Goal: Information Seeking & Learning: Learn about a topic

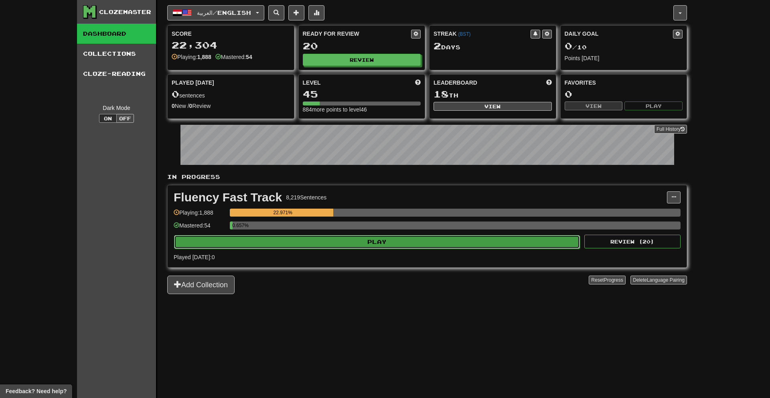
click at [518, 237] on button "Play" at bounding box center [377, 242] width 406 height 14
select select "**"
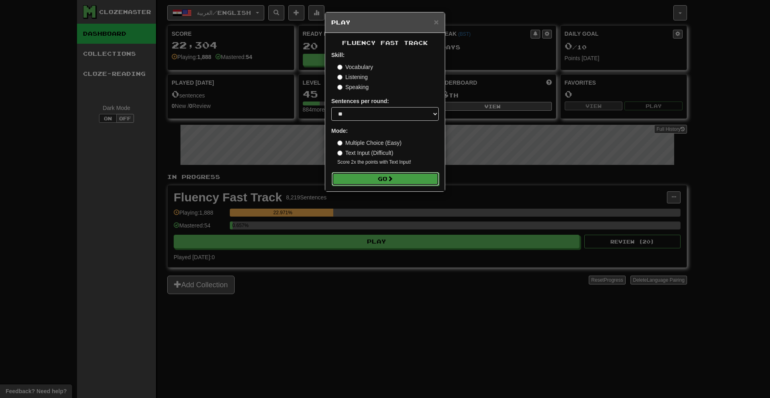
click at [401, 177] on button "Go" at bounding box center [385, 179] width 107 height 14
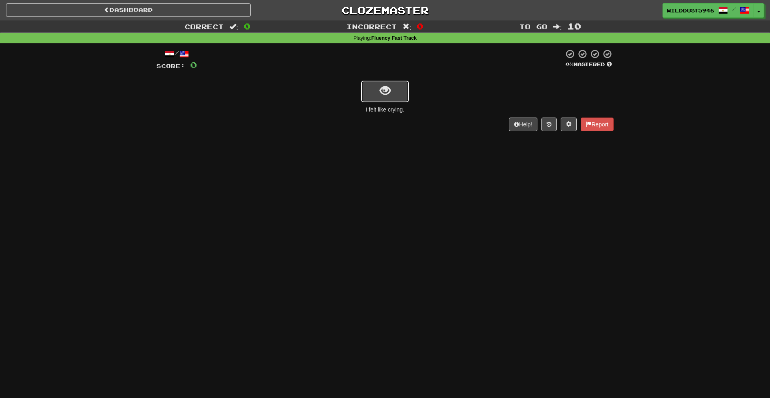
click at [377, 87] on button "show sentence" at bounding box center [385, 92] width 48 height 22
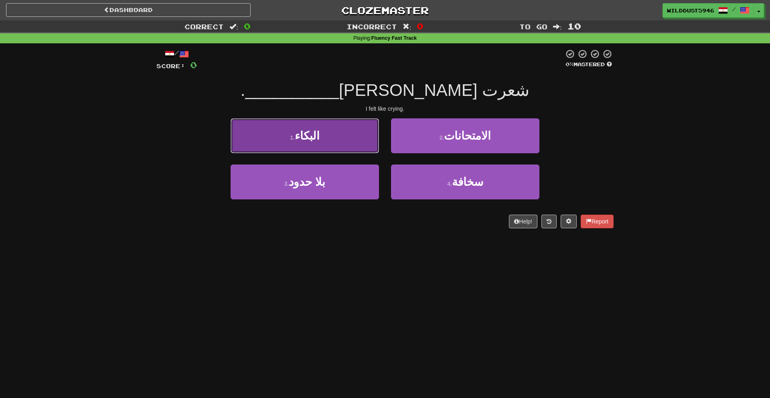
click at [357, 140] on button "1 . البكاء" at bounding box center [305, 135] width 148 height 35
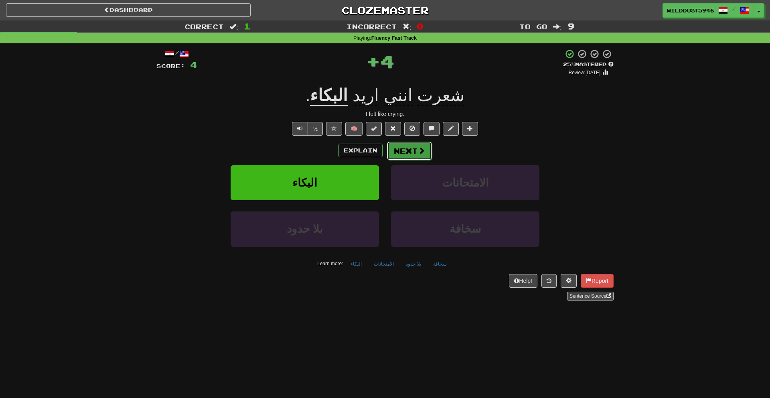
click at [401, 155] on button "Next" at bounding box center [409, 151] width 45 height 18
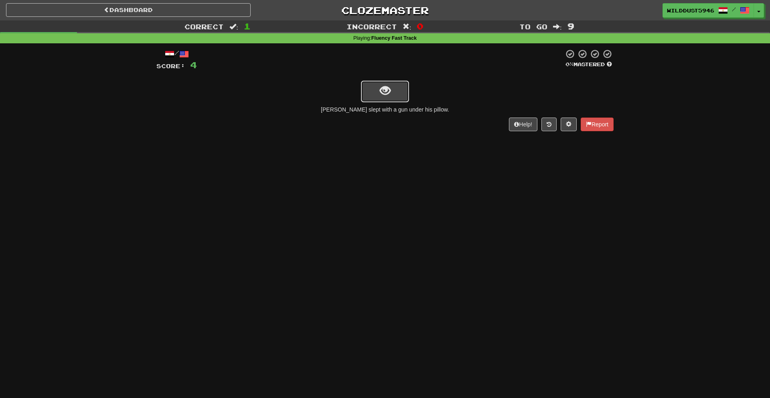
click at [380, 87] on span "show sentence" at bounding box center [385, 90] width 11 height 11
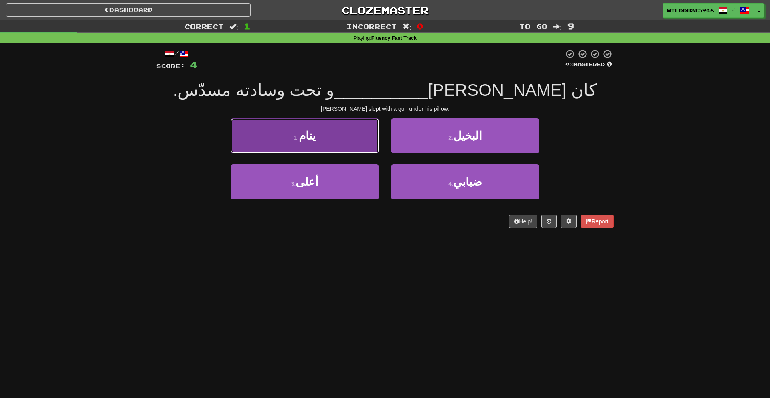
click at [364, 135] on button "1 . ينام" at bounding box center [305, 135] width 148 height 35
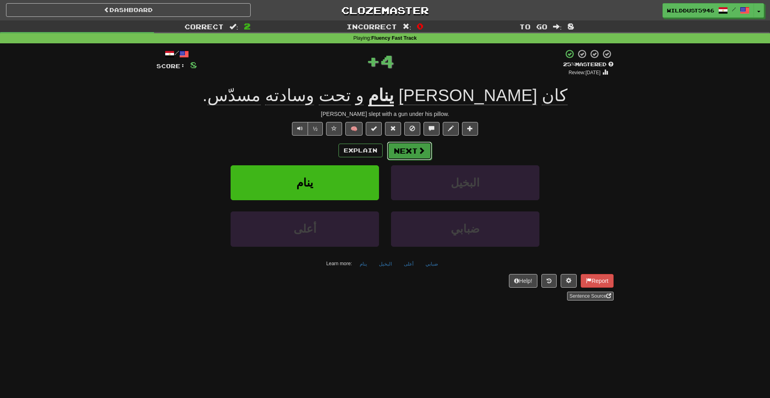
click at [415, 149] on button "Next" at bounding box center [409, 151] width 45 height 18
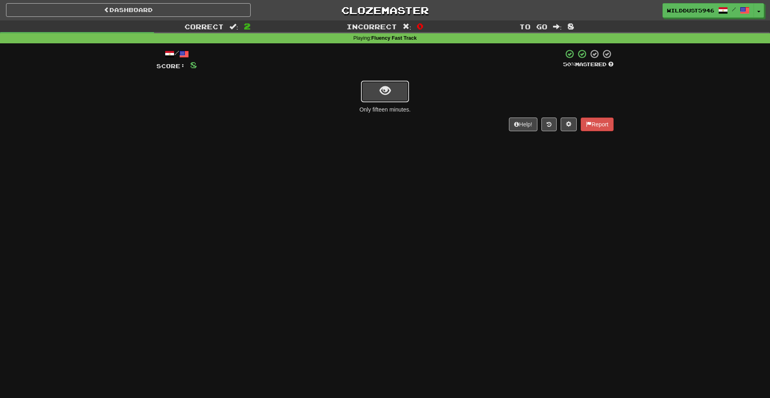
click at [396, 100] on button "show sentence" at bounding box center [385, 92] width 48 height 22
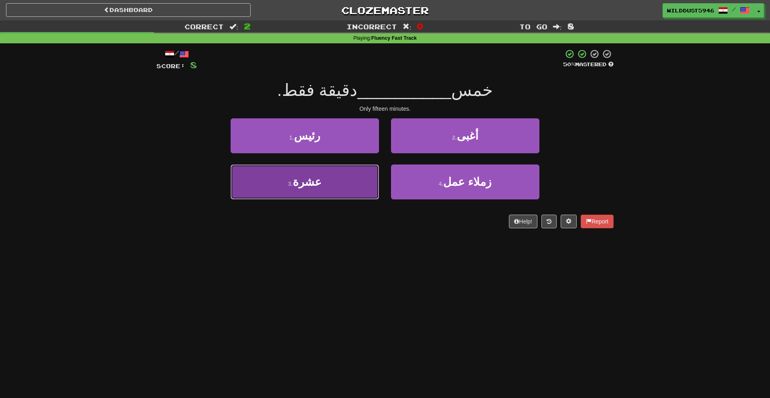
click at [353, 172] on button "3 . عشرة" at bounding box center [305, 181] width 148 height 35
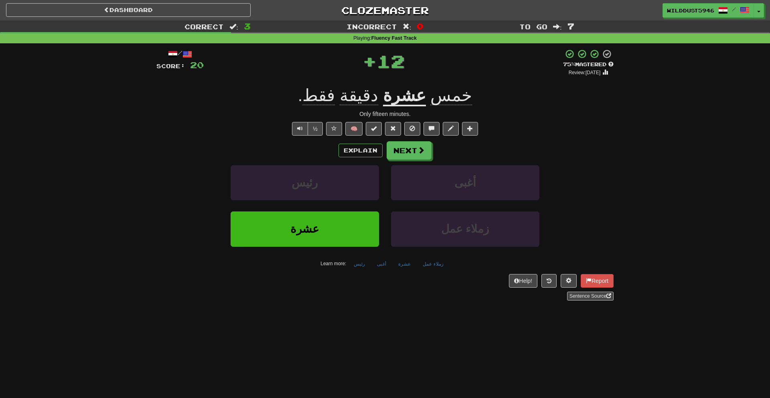
click at [415, 141] on div "/ Score: 20 + 12 75 % Mastered Review: 2025-10-17 خمس عشرة دقيقة فقط . Only fif…" at bounding box center [384, 174] width 457 height 251
click at [413, 148] on button "Next" at bounding box center [409, 151] width 45 height 18
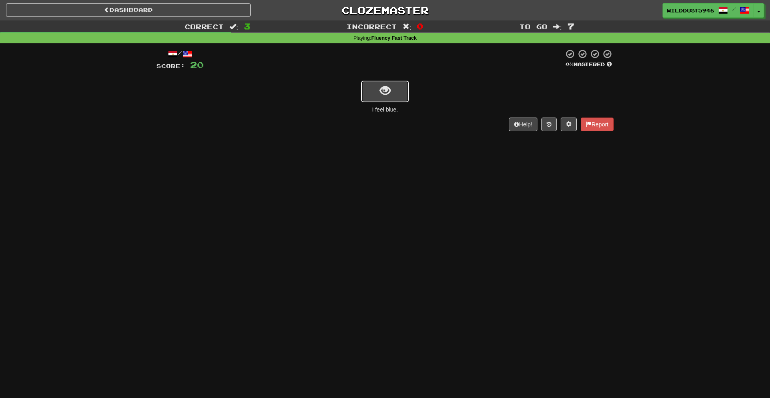
click at [382, 87] on span "show sentence" at bounding box center [385, 90] width 11 height 11
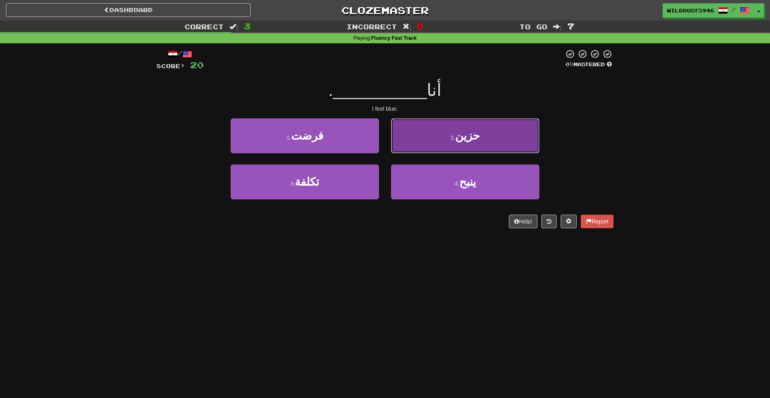
click at [416, 148] on button "2 . حزين" at bounding box center [465, 135] width 148 height 35
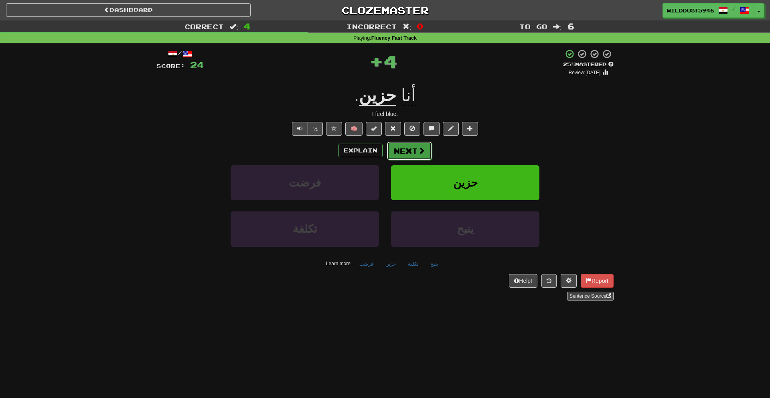
click at [415, 151] on button "Next" at bounding box center [409, 151] width 45 height 18
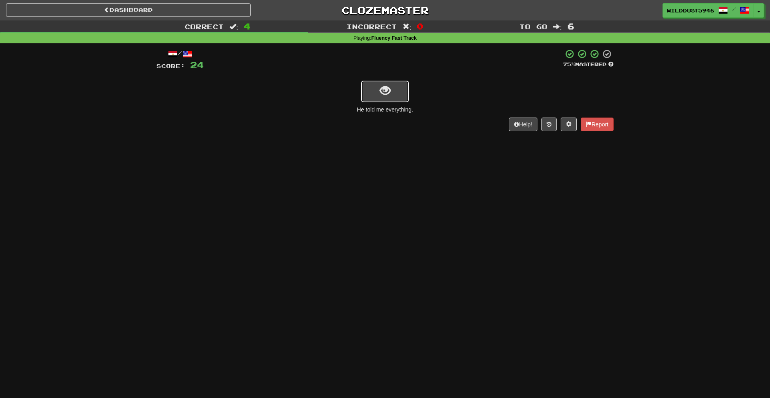
click at [405, 97] on button "show sentence" at bounding box center [385, 92] width 48 height 22
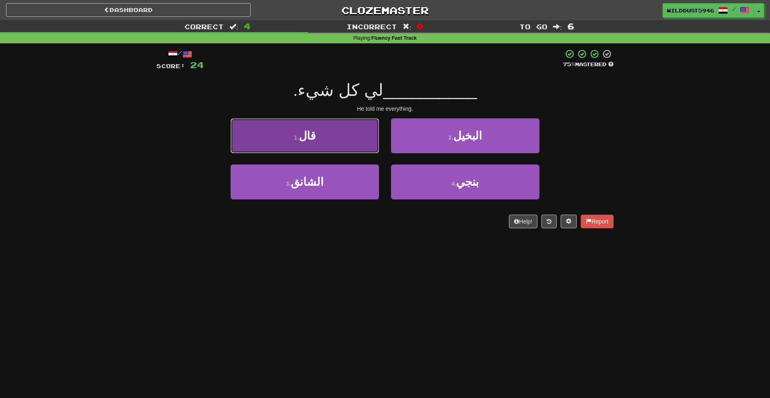
click at [352, 144] on button "1 . قال" at bounding box center [305, 135] width 148 height 35
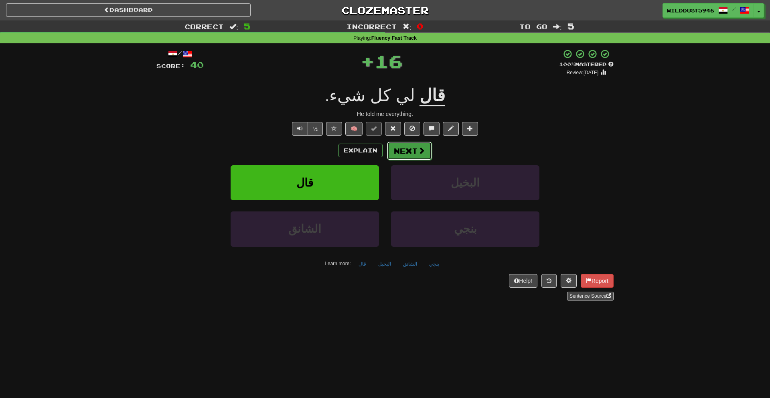
click at [395, 147] on button "Next" at bounding box center [409, 151] width 45 height 18
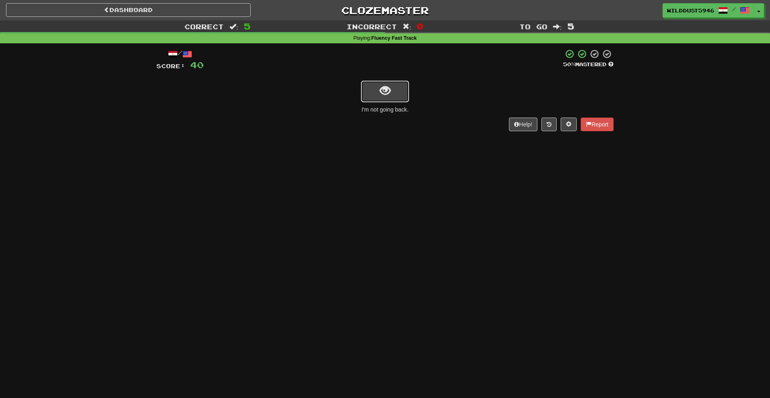
click at [389, 101] on button "show sentence" at bounding box center [385, 92] width 48 height 22
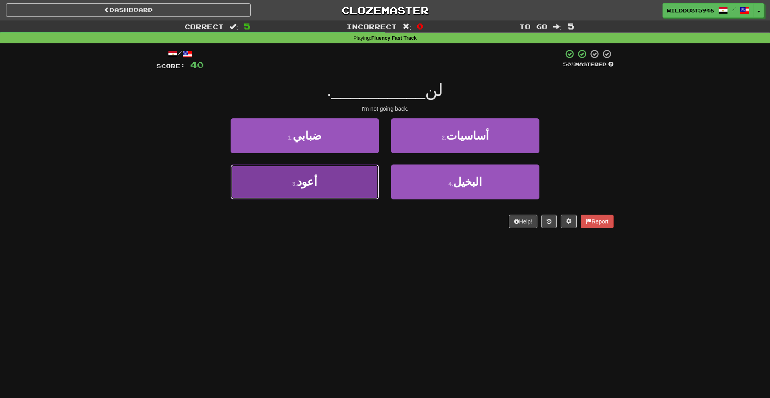
click at [356, 172] on button "3 . أعود" at bounding box center [305, 181] width 148 height 35
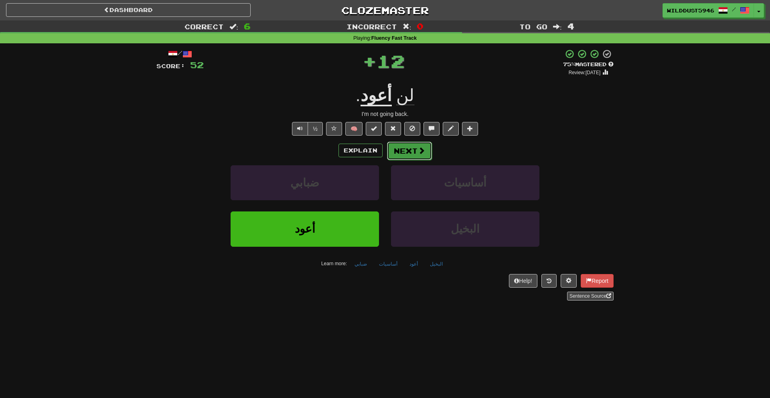
click at [390, 152] on button "Next" at bounding box center [409, 151] width 45 height 18
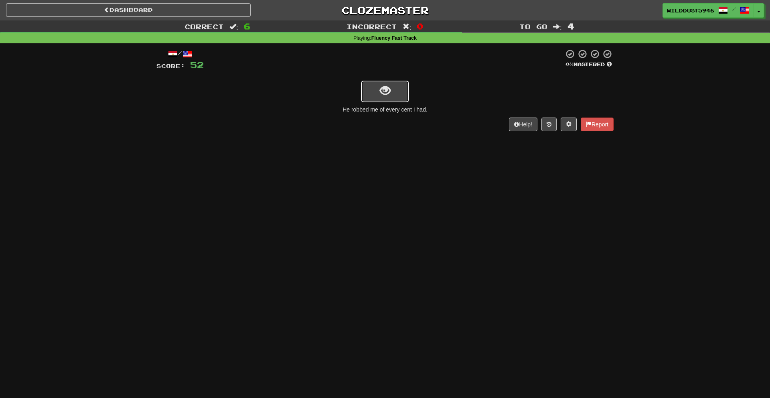
click at [407, 93] on button "show sentence" at bounding box center [385, 92] width 48 height 22
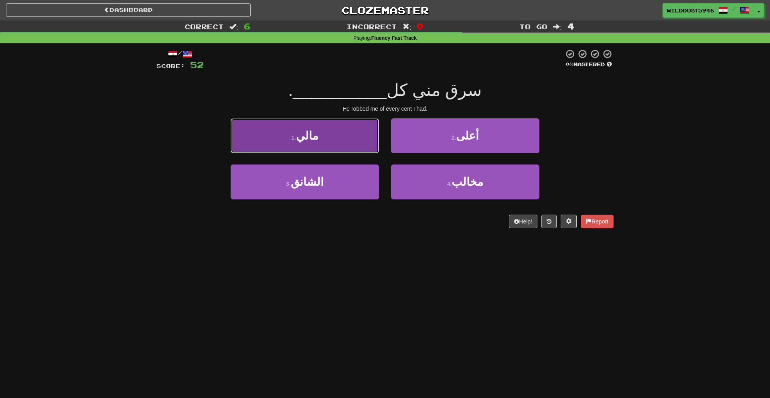
click at [360, 147] on button "1 . مالي" at bounding box center [305, 135] width 148 height 35
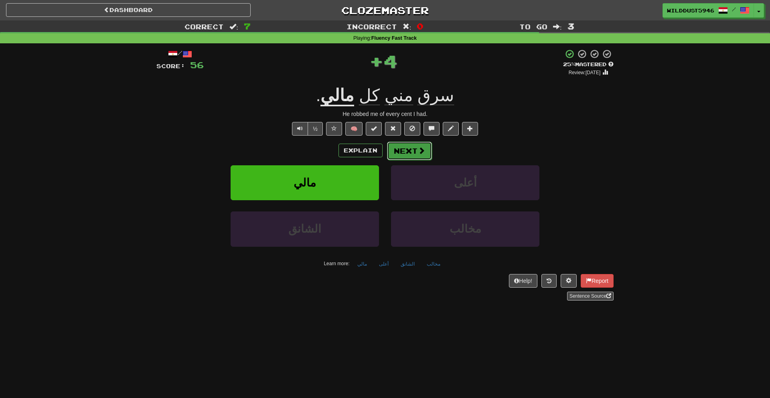
click at [414, 154] on button "Next" at bounding box center [409, 151] width 45 height 18
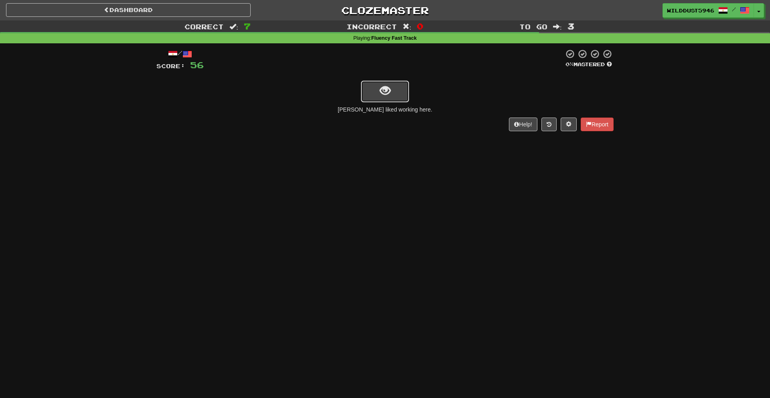
click at [388, 96] on span "show sentence" at bounding box center [385, 90] width 11 height 11
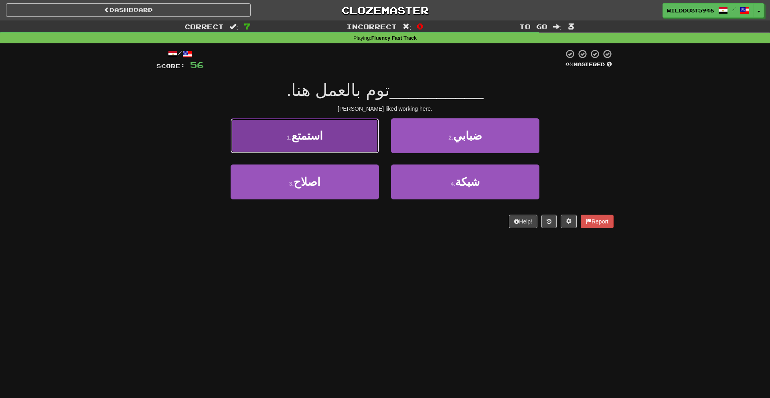
click at [325, 150] on button "1 . استمتع" at bounding box center [305, 135] width 148 height 35
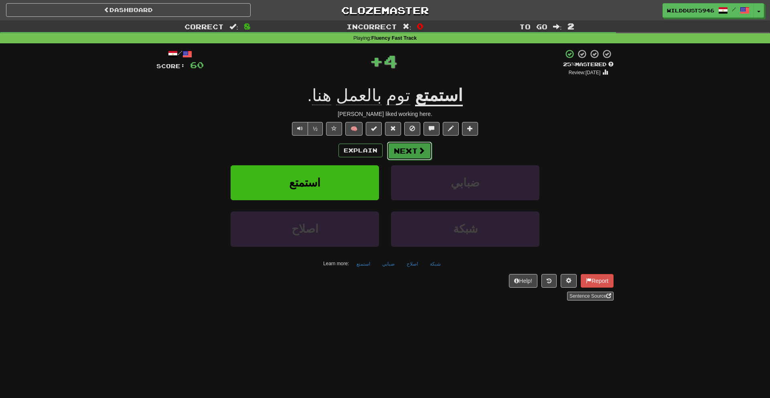
click at [409, 154] on button "Next" at bounding box center [409, 151] width 45 height 18
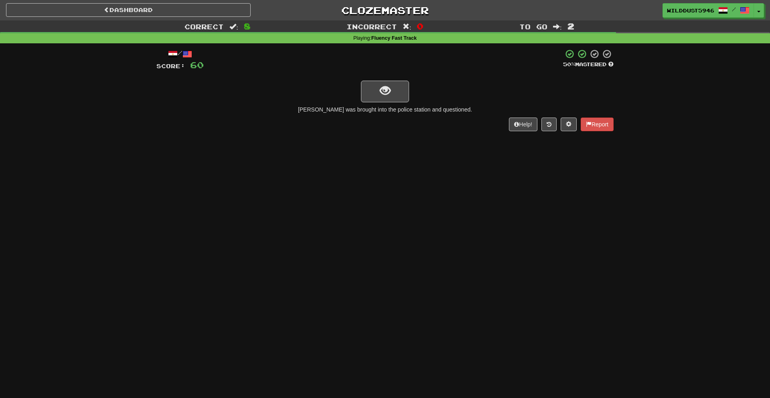
click at [409, 85] on div at bounding box center [384, 90] width 457 height 23
click at [405, 87] on button "show sentence" at bounding box center [385, 92] width 48 height 22
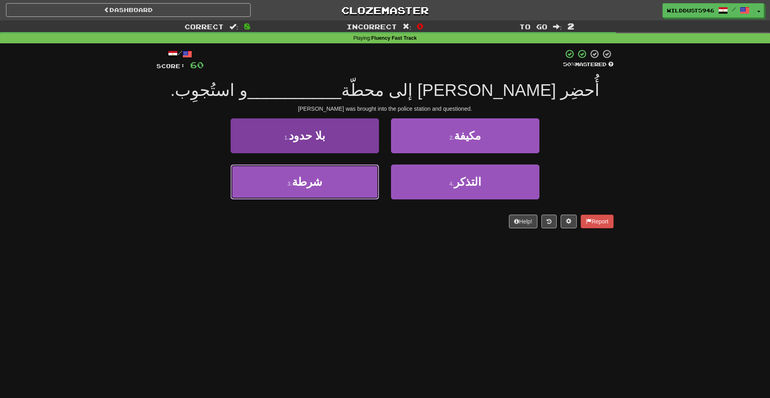
click at [352, 178] on button "3 . شرطة" at bounding box center [305, 181] width 148 height 35
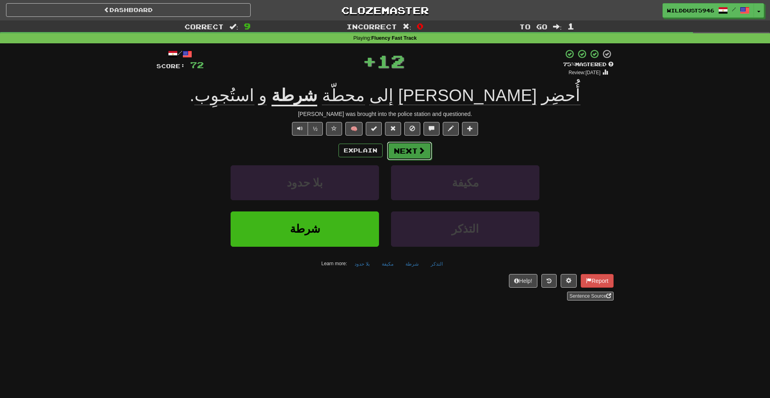
click at [415, 150] on button "Next" at bounding box center [409, 151] width 45 height 18
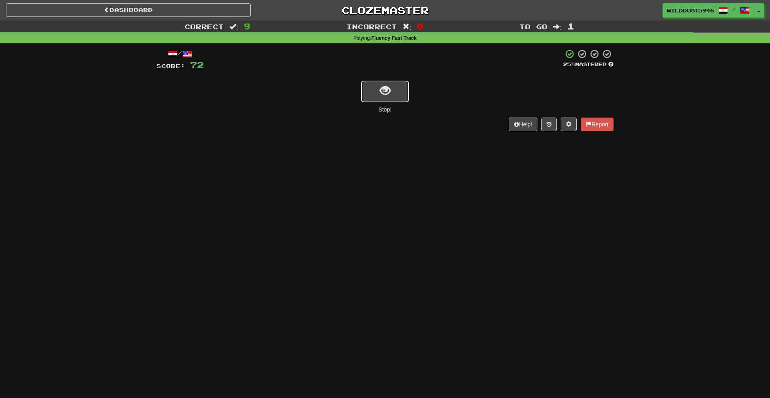
click at [375, 87] on button "show sentence" at bounding box center [385, 92] width 48 height 22
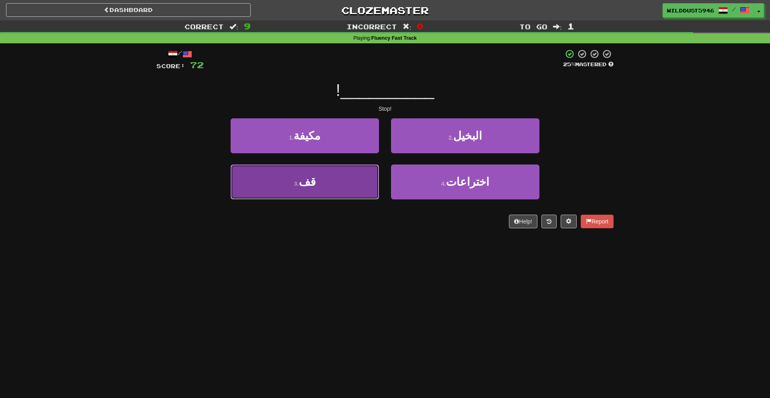
click at [348, 169] on button "3 . قف" at bounding box center [305, 181] width 148 height 35
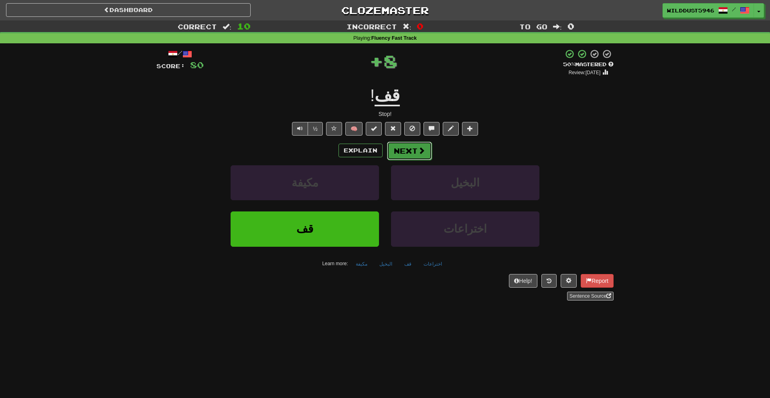
click at [403, 150] on button "Next" at bounding box center [409, 151] width 45 height 18
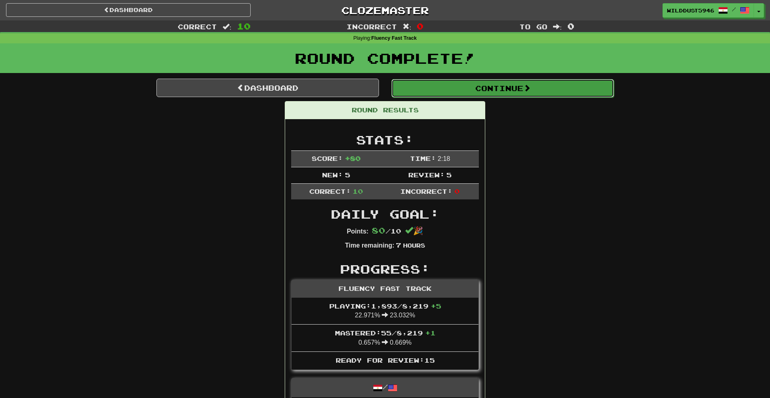
click at [437, 82] on button "Continue" at bounding box center [502, 88] width 223 height 18
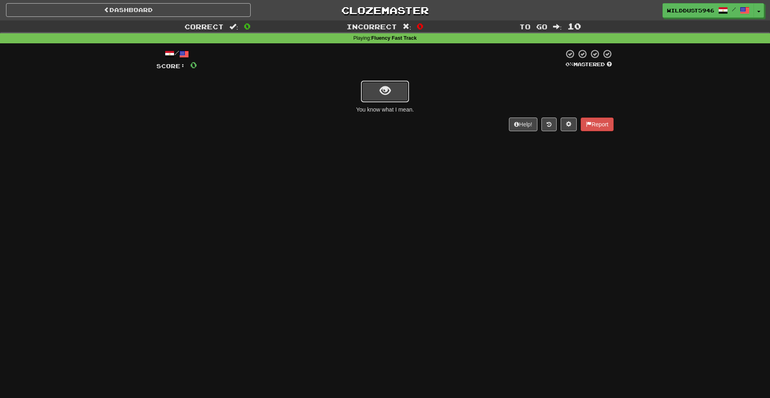
click at [385, 90] on span "show sentence" at bounding box center [385, 90] width 11 height 11
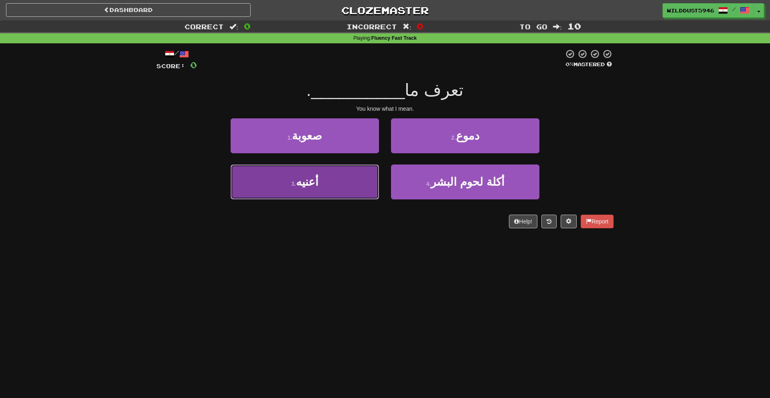
click at [340, 166] on button "3 . أعنيه" at bounding box center [305, 181] width 148 height 35
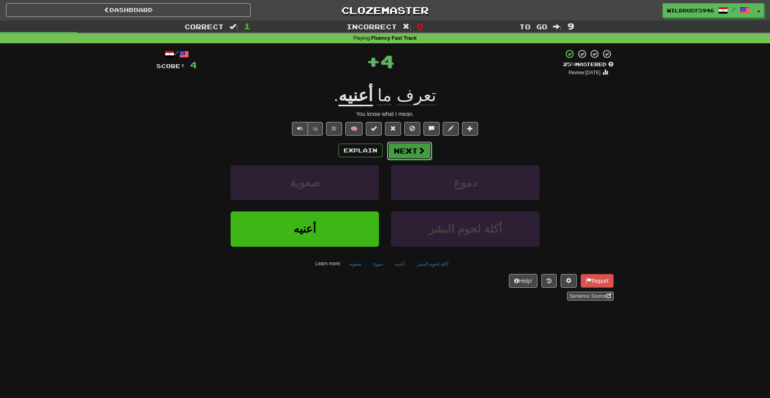
click at [407, 149] on button "Next" at bounding box center [409, 151] width 45 height 18
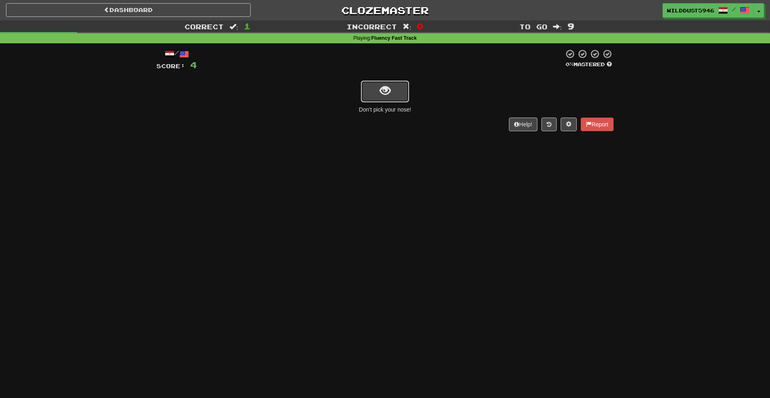
click at [387, 95] on span "show sentence" at bounding box center [385, 90] width 11 height 11
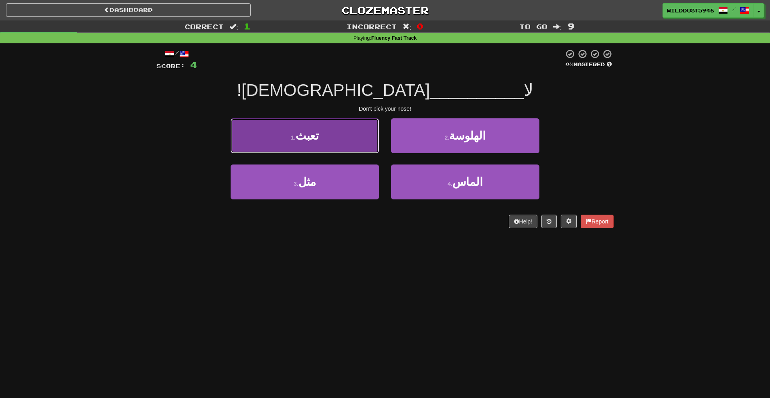
click at [367, 126] on button "1 . تعبث" at bounding box center [305, 135] width 148 height 35
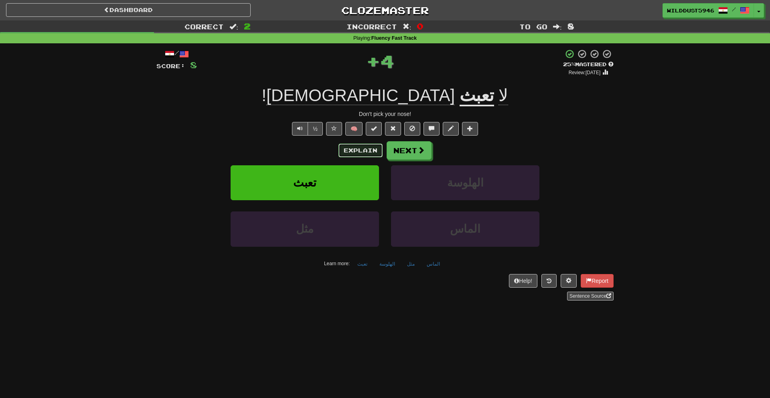
click at [376, 149] on button "Explain" at bounding box center [360, 151] width 44 height 14
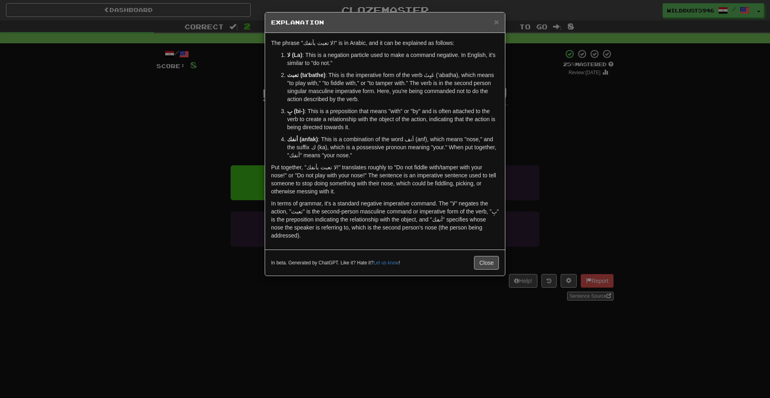
click at [549, 122] on div "× Explanation The phrase "لا تعبث بأنفك!" is in Arabic, and it can be explained…" at bounding box center [385, 199] width 770 height 398
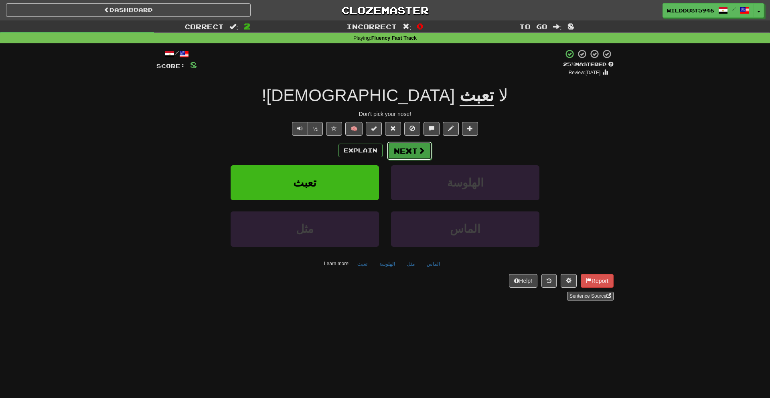
click at [407, 153] on button "Next" at bounding box center [409, 151] width 45 height 18
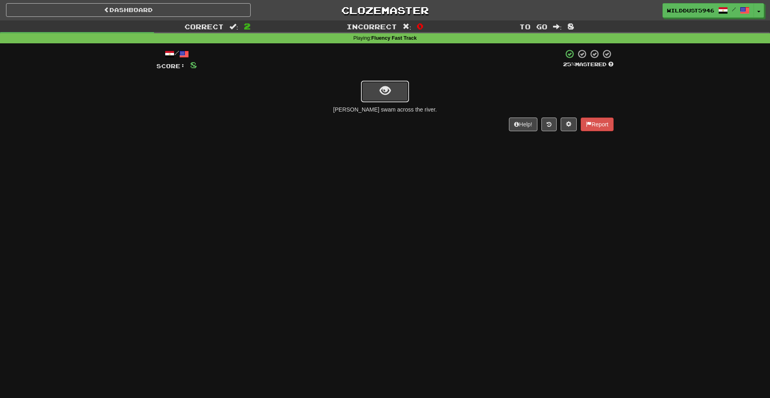
click at [386, 89] on span "show sentence" at bounding box center [385, 90] width 11 height 11
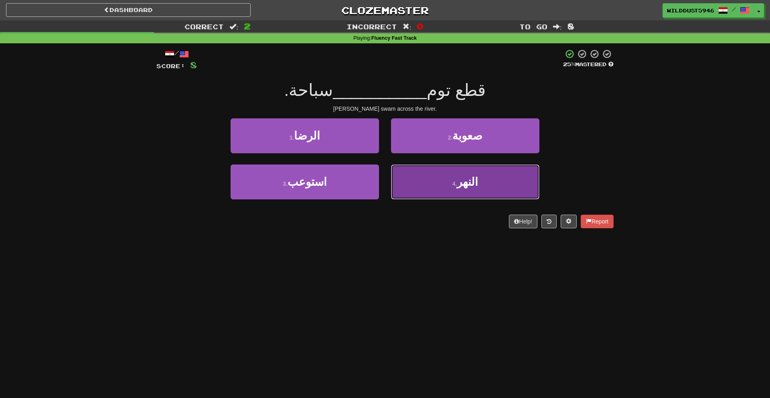
click at [413, 170] on button "4 . النهر" at bounding box center [465, 181] width 148 height 35
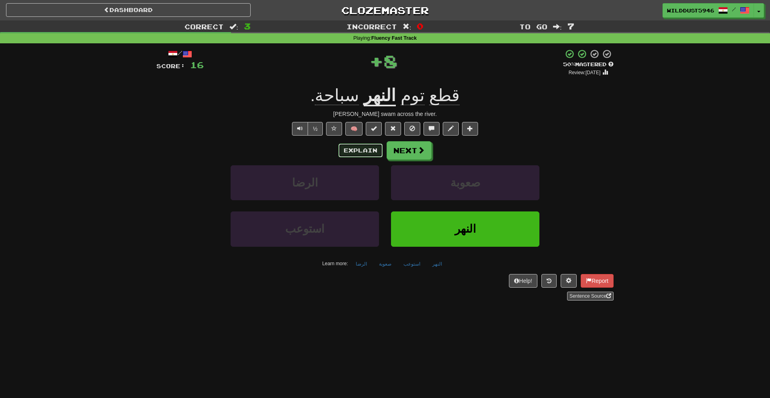
click at [378, 151] on button "Explain" at bounding box center [360, 151] width 44 height 14
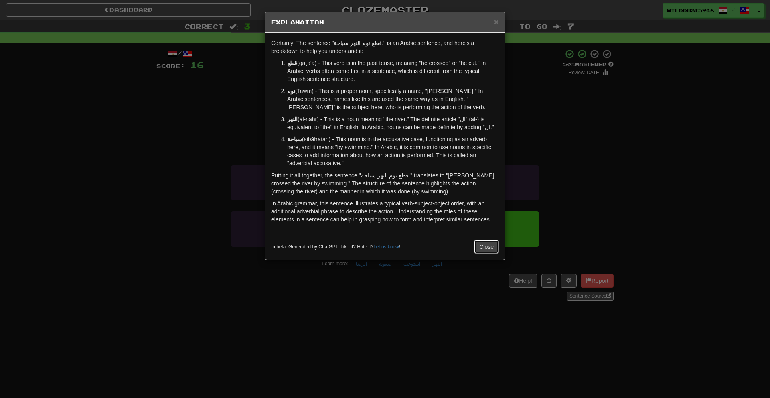
click at [492, 243] on button "Close" at bounding box center [486, 247] width 25 height 14
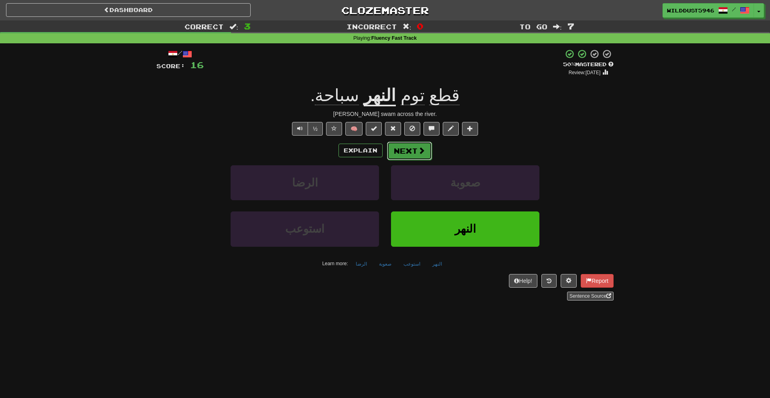
click at [407, 146] on button "Next" at bounding box center [409, 151] width 45 height 18
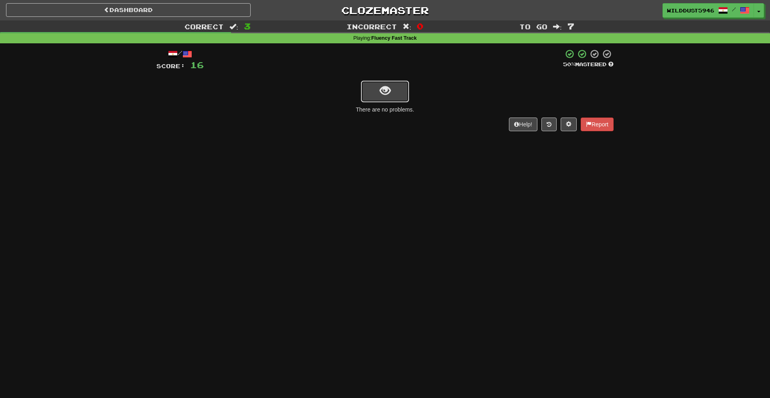
click at [379, 94] on button "show sentence" at bounding box center [385, 92] width 48 height 22
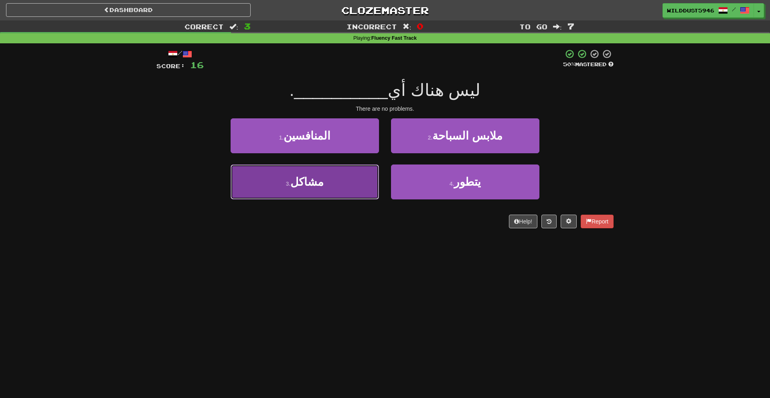
click at [372, 180] on button "3 . مشاكل" at bounding box center [305, 181] width 148 height 35
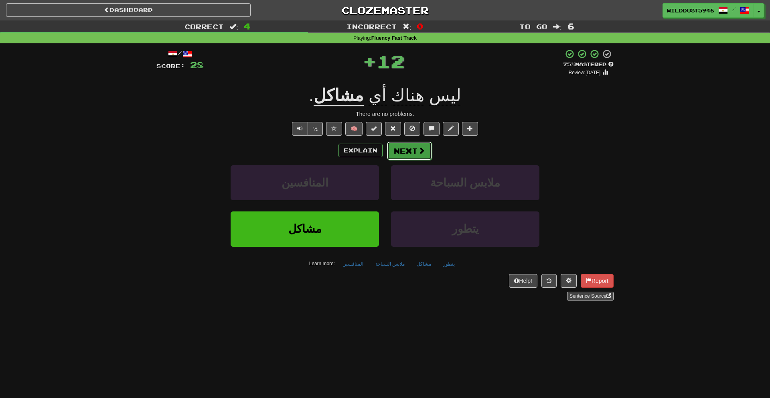
click at [430, 153] on button "Next" at bounding box center [409, 151] width 45 height 18
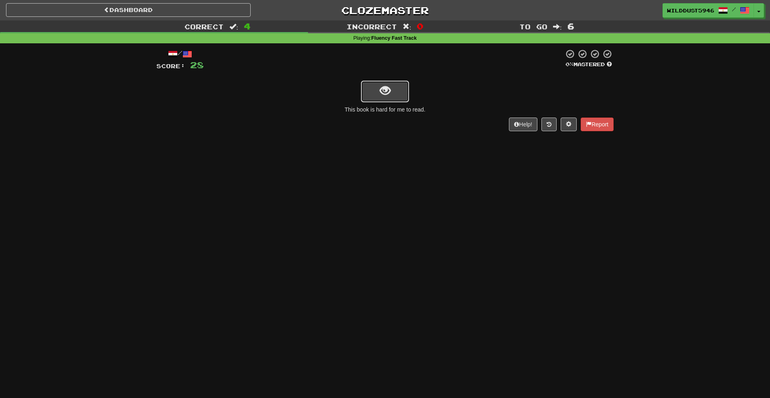
click at [408, 92] on button "show sentence" at bounding box center [385, 92] width 48 height 22
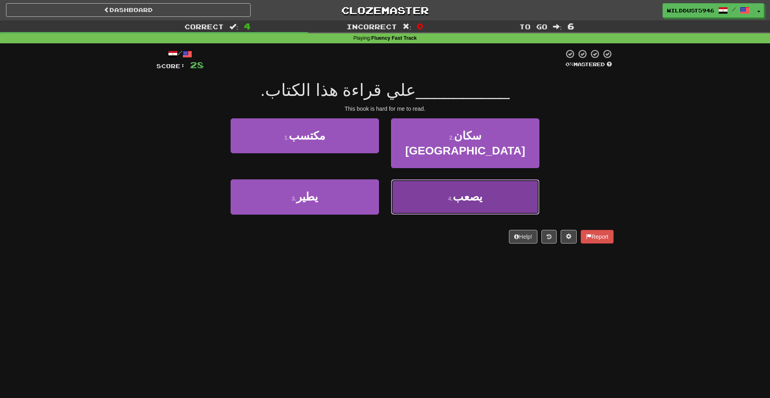
click at [404, 179] on button "4 . يصعب" at bounding box center [465, 196] width 148 height 35
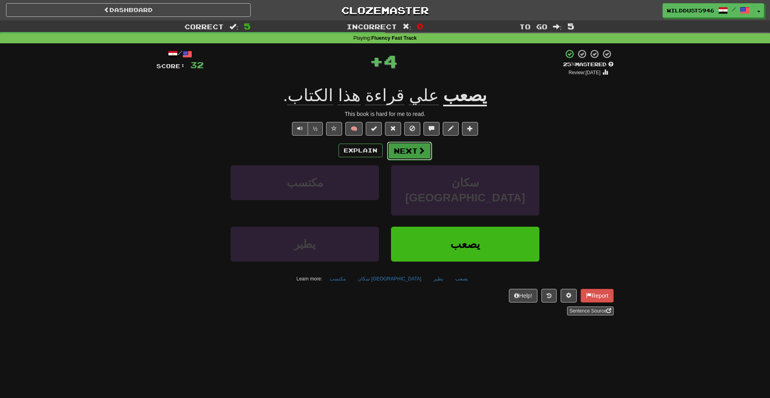
click at [405, 151] on button "Next" at bounding box center [409, 151] width 45 height 18
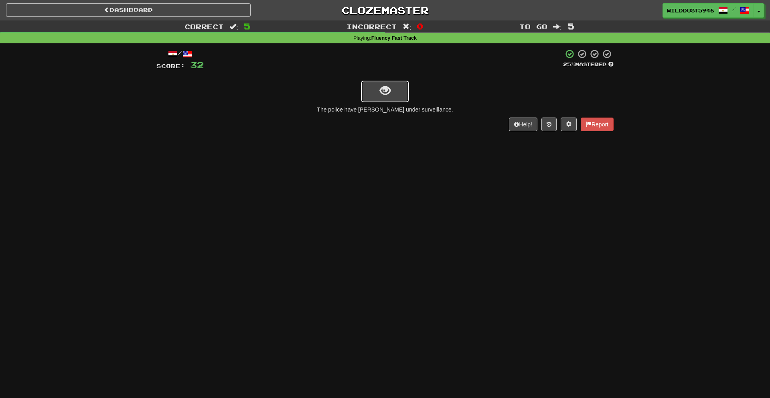
click at [379, 101] on button "show sentence" at bounding box center [385, 92] width 48 height 22
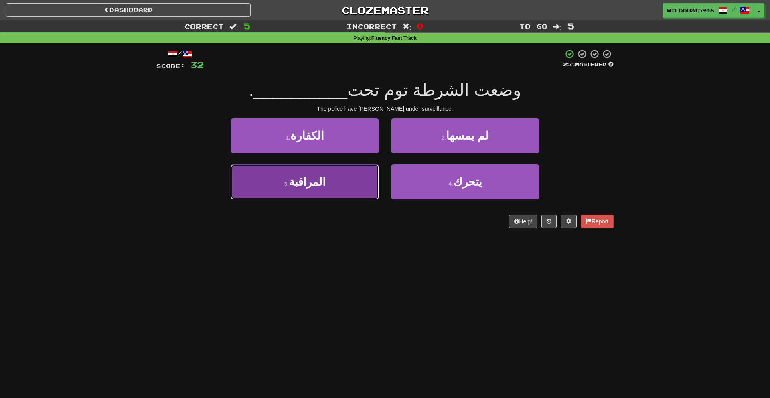
click at [338, 182] on button "3 . المراقبة" at bounding box center [305, 181] width 148 height 35
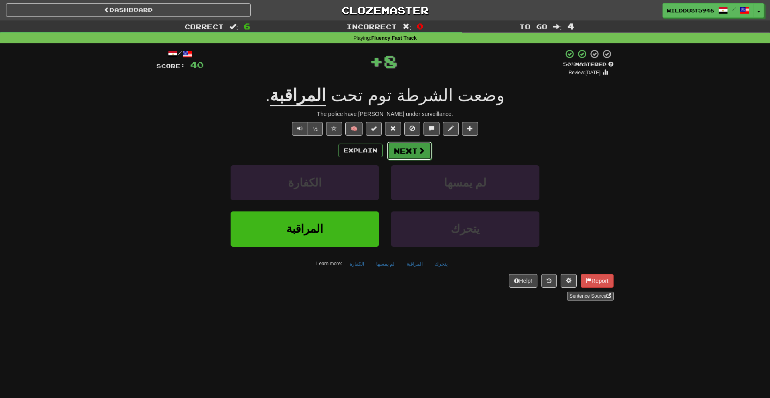
click at [414, 156] on button "Next" at bounding box center [409, 151] width 45 height 18
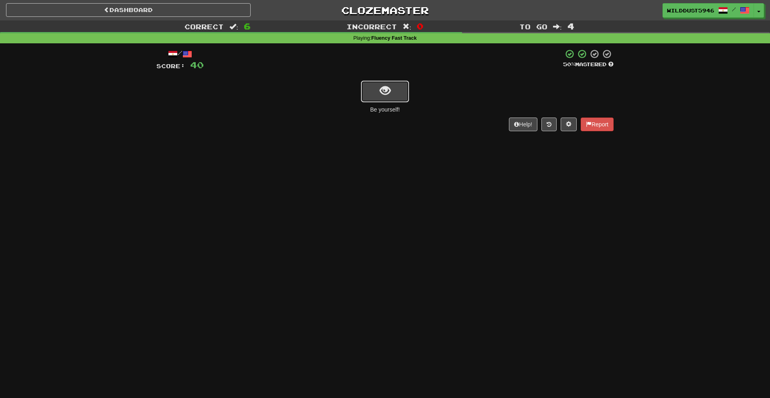
click at [381, 91] on span "show sentence" at bounding box center [385, 90] width 11 height 11
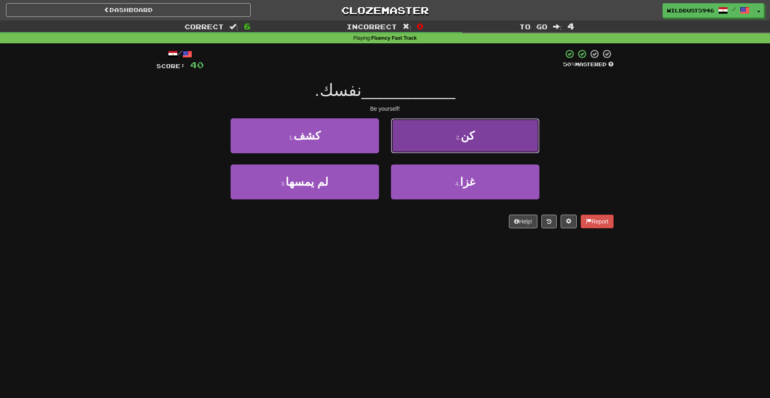
click at [428, 144] on button "2 . كن" at bounding box center [465, 135] width 148 height 35
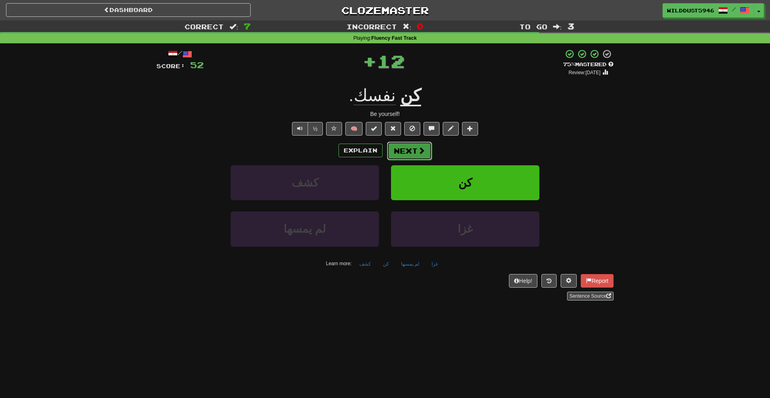
click at [418, 151] on span at bounding box center [421, 150] width 7 height 7
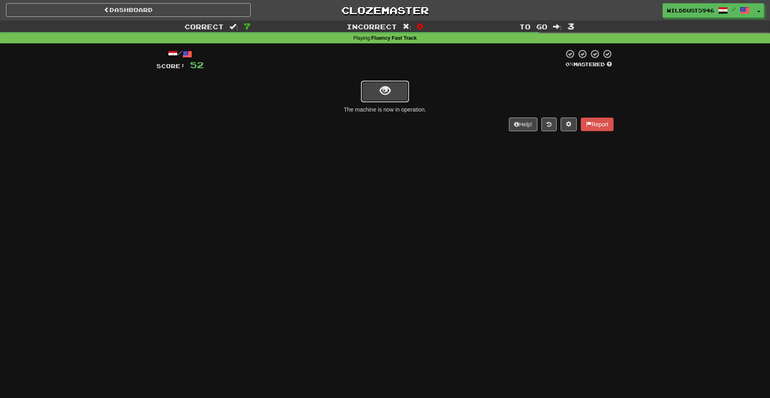
click at [368, 86] on button "show sentence" at bounding box center [385, 92] width 48 height 22
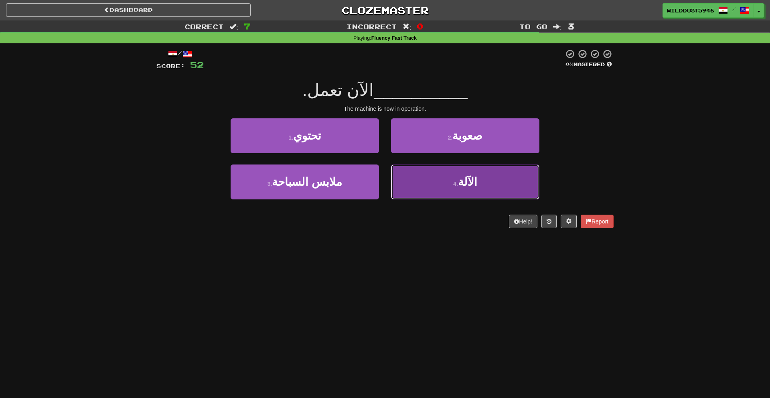
click at [431, 172] on button "4 . الآلة" at bounding box center [465, 181] width 148 height 35
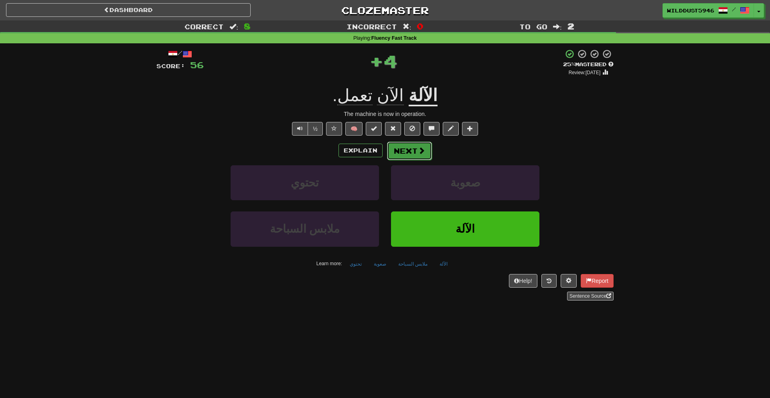
click at [411, 152] on button "Next" at bounding box center [409, 151] width 45 height 18
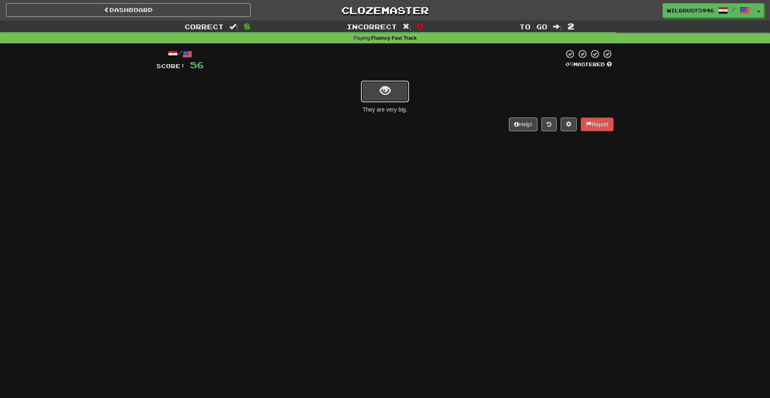
click at [403, 87] on button "show sentence" at bounding box center [385, 92] width 48 height 22
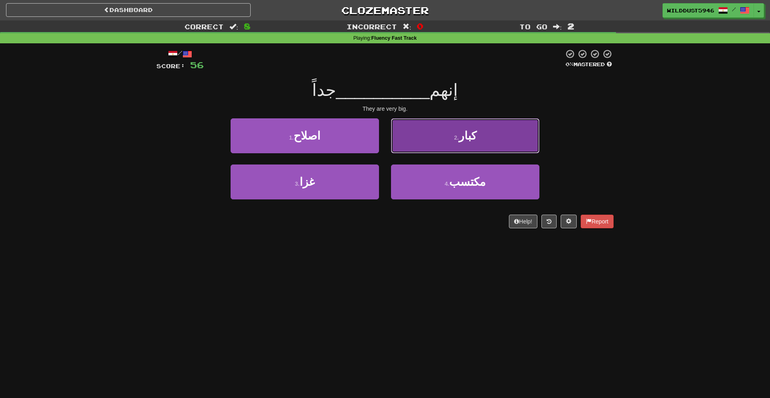
click at [444, 146] on button "2 . كبار" at bounding box center [465, 135] width 148 height 35
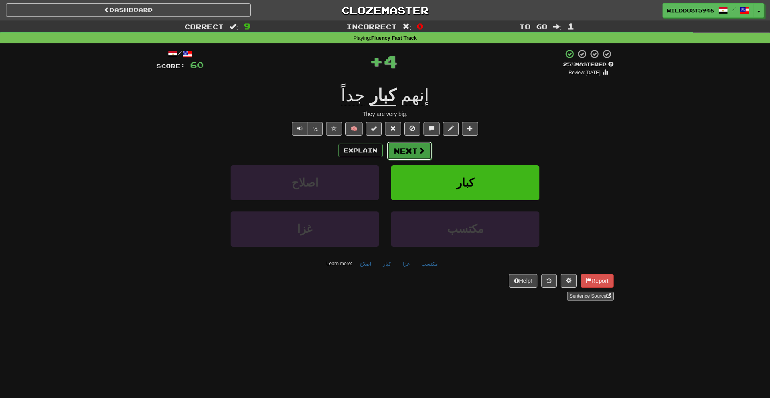
click at [423, 154] on span at bounding box center [421, 150] width 7 height 7
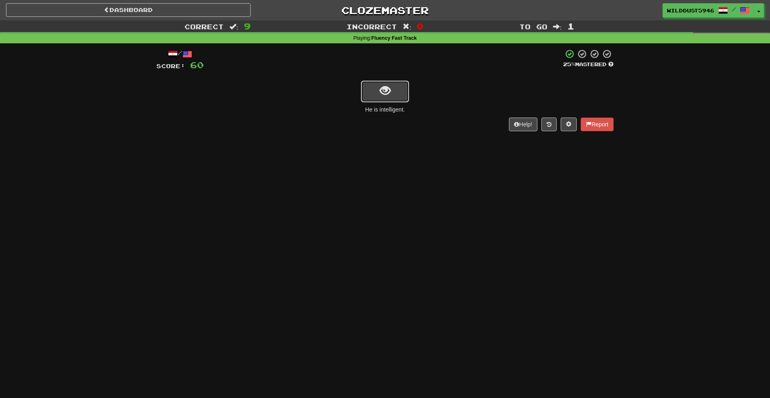
click at [392, 95] on button "show sentence" at bounding box center [385, 92] width 48 height 22
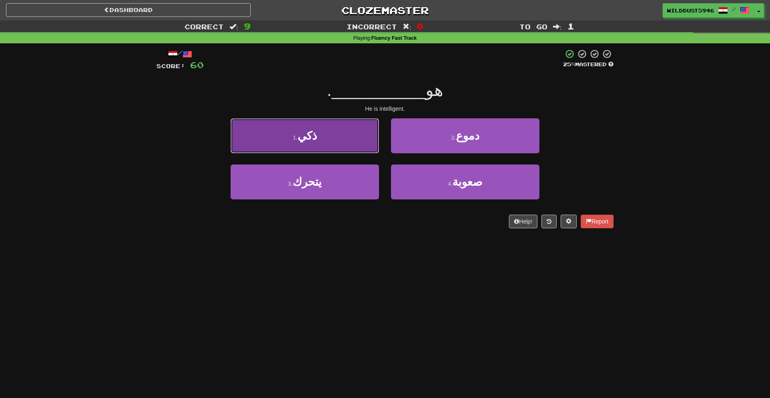
click at [344, 144] on button "1 . ذكي" at bounding box center [305, 135] width 148 height 35
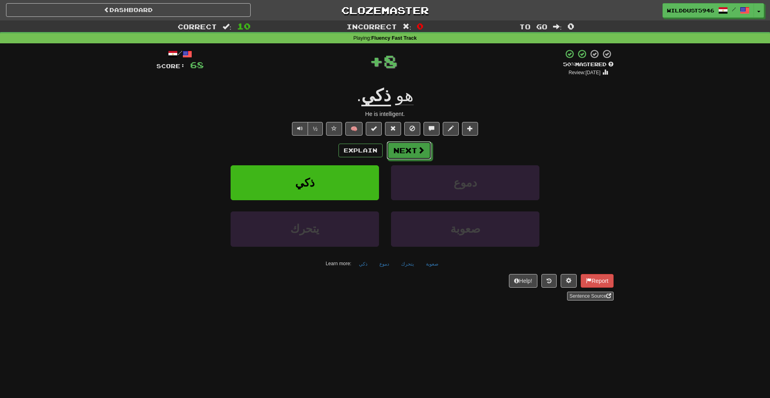
click at [425, 147] on button "Next" at bounding box center [409, 150] width 45 height 18
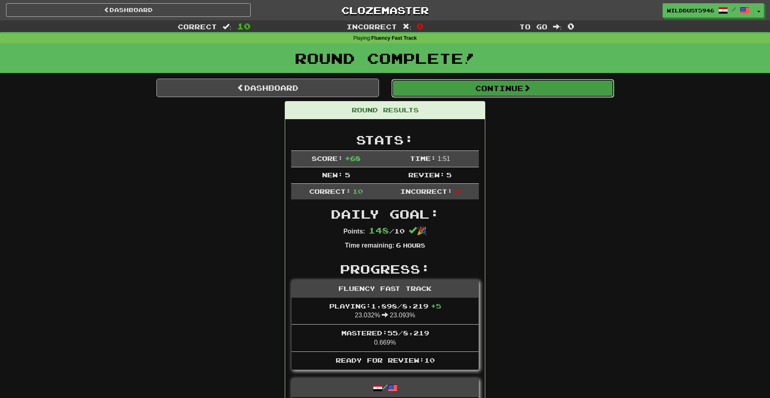
click at [474, 93] on button "Continue" at bounding box center [502, 88] width 223 height 18
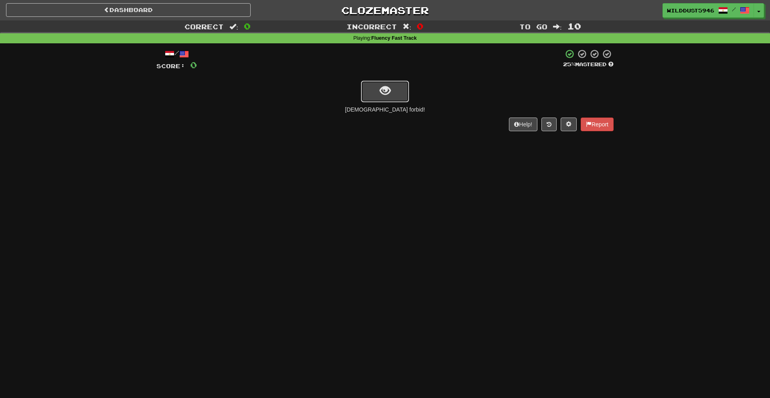
click at [396, 99] on button "show sentence" at bounding box center [385, 92] width 48 height 22
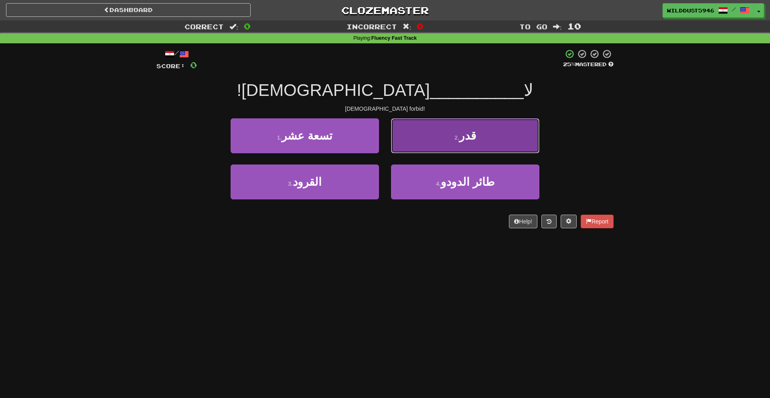
click at [468, 140] on span "قدر" at bounding box center [467, 136] width 17 height 12
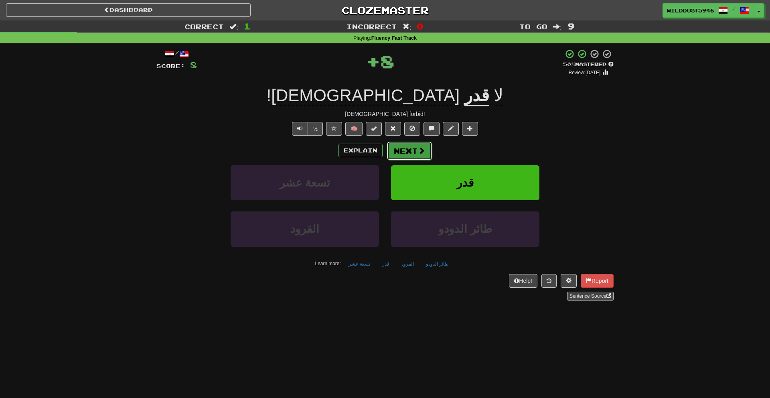
click at [419, 150] on span at bounding box center [421, 150] width 7 height 7
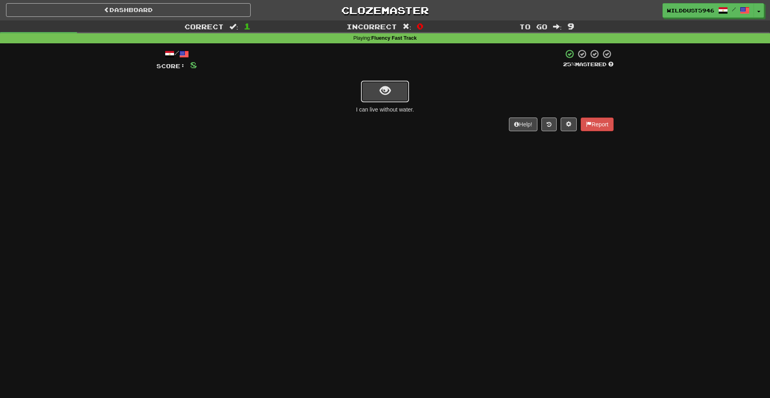
click at [369, 90] on button "show sentence" at bounding box center [385, 92] width 48 height 22
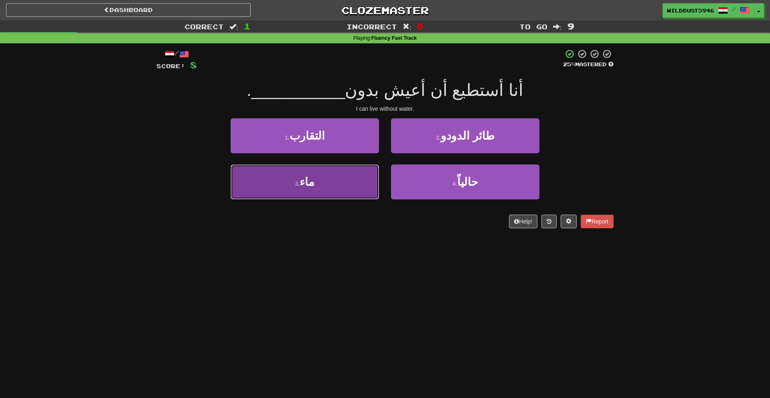
click at [365, 184] on button "3 . ماء" at bounding box center [305, 181] width 148 height 35
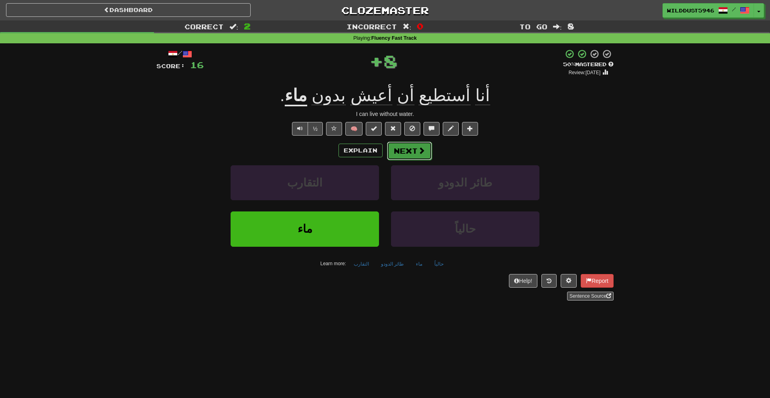
click at [403, 153] on button "Next" at bounding box center [409, 151] width 45 height 18
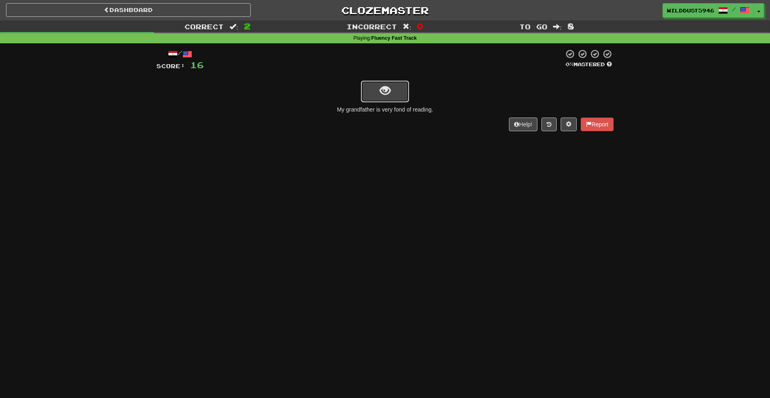
click at [382, 96] on span "show sentence" at bounding box center [385, 90] width 11 height 11
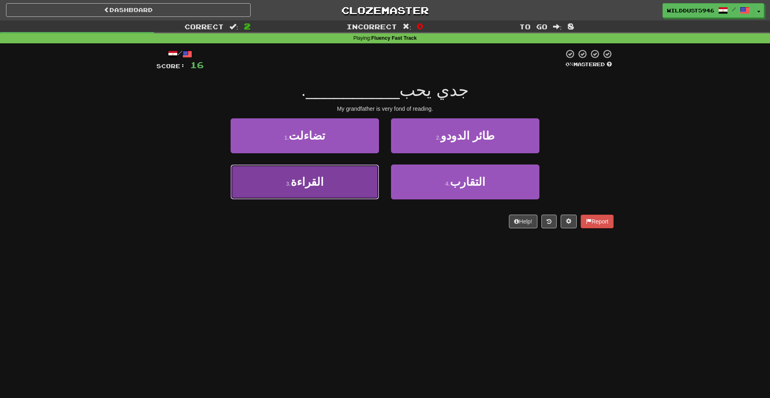
click at [351, 178] on button "3 . القراءة" at bounding box center [305, 181] width 148 height 35
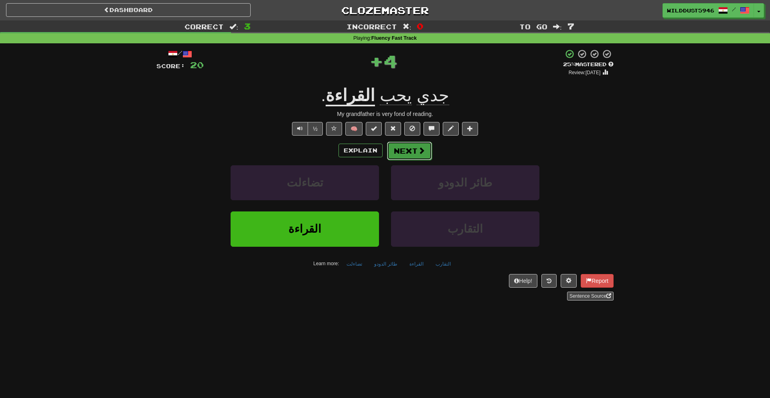
click at [397, 153] on button "Next" at bounding box center [409, 151] width 45 height 18
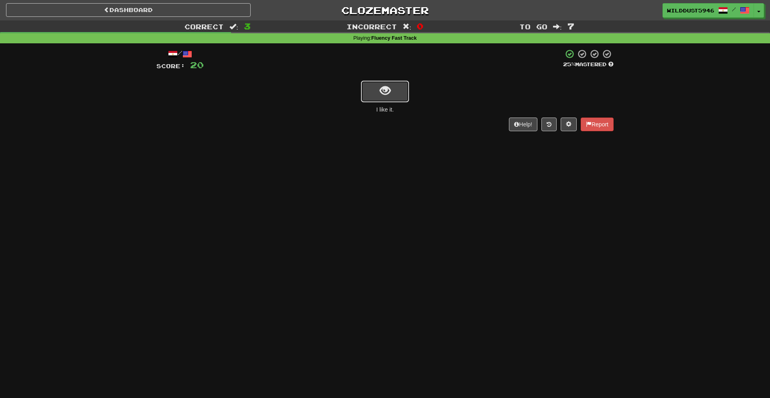
click at [385, 87] on span "show sentence" at bounding box center [385, 90] width 11 height 11
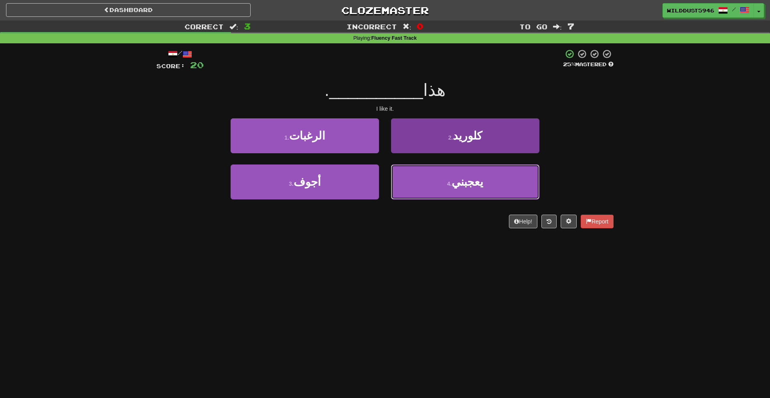
click at [407, 182] on button "4 . يعجبني" at bounding box center [465, 181] width 148 height 35
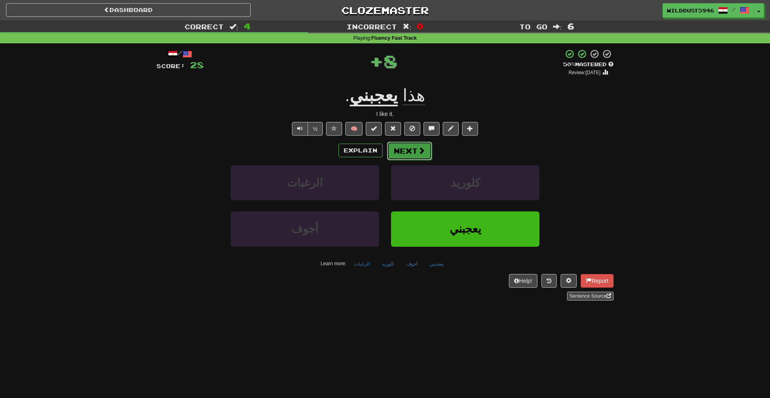
click at [399, 149] on button "Next" at bounding box center [409, 151] width 45 height 18
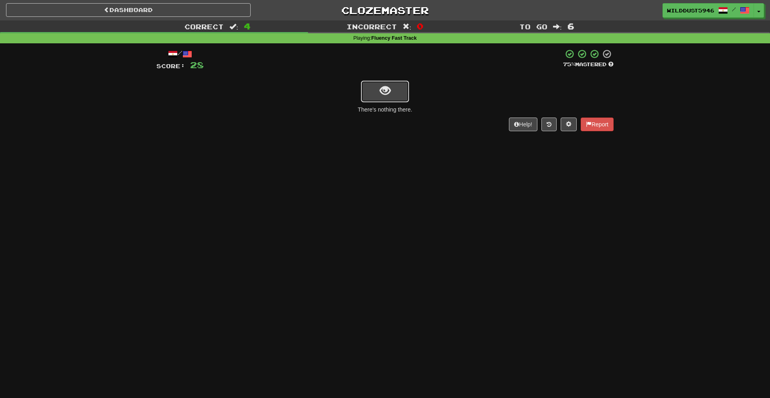
click at [371, 96] on button "show sentence" at bounding box center [385, 92] width 48 height 22
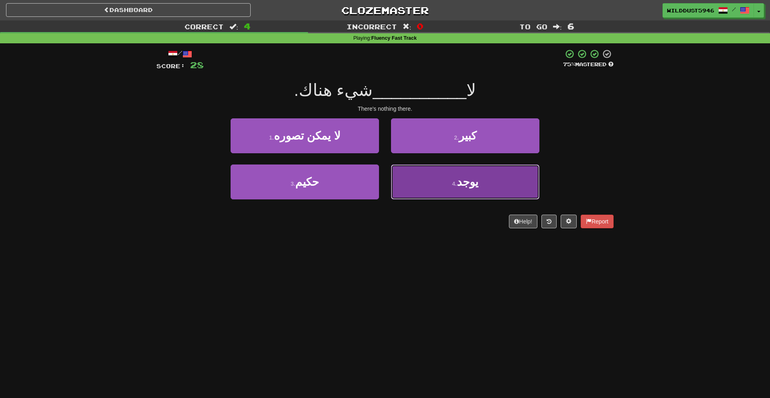
click at [424, 180] on button "4 . يوجد" at bounding box center [465, 181] width 148 height 35
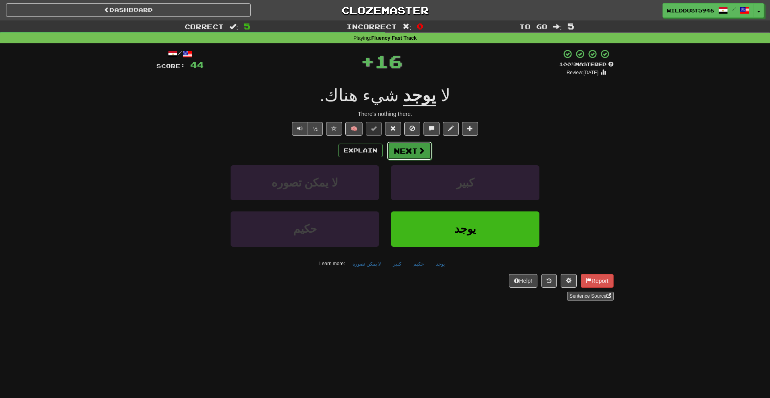
click at [418, 146] on button "Next" at bounding box center [409, 151] width 45 height 18
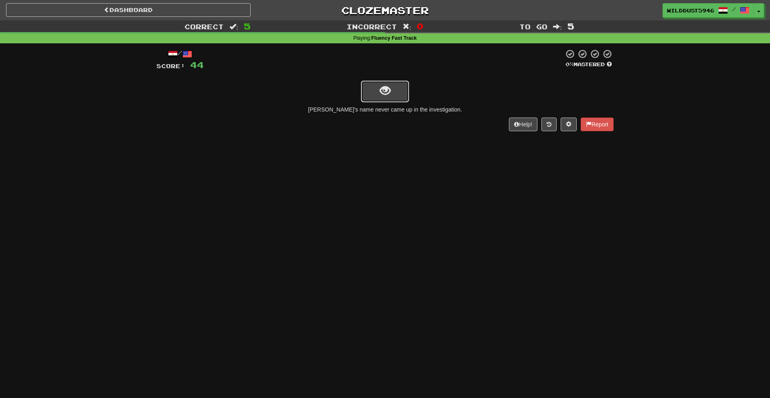
click at [393, 88] on button "show sentence" at bounding box center [385, 92] width 48 height 22
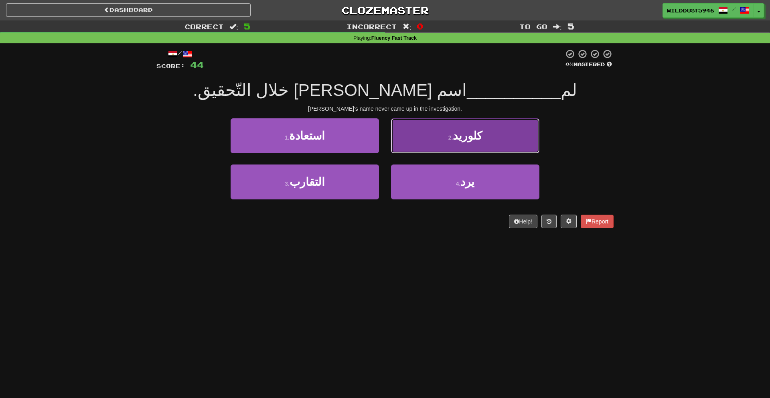
click at [399, 137] on button "2 . كلوريد" at bounding box center [465, 135] width 148 height 35
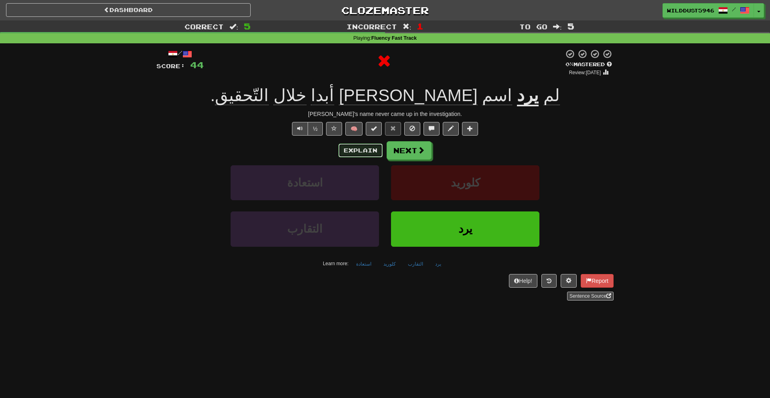
click at [371, 154] on button "Explain" at bounding box center [360, 151] width 44 height 14
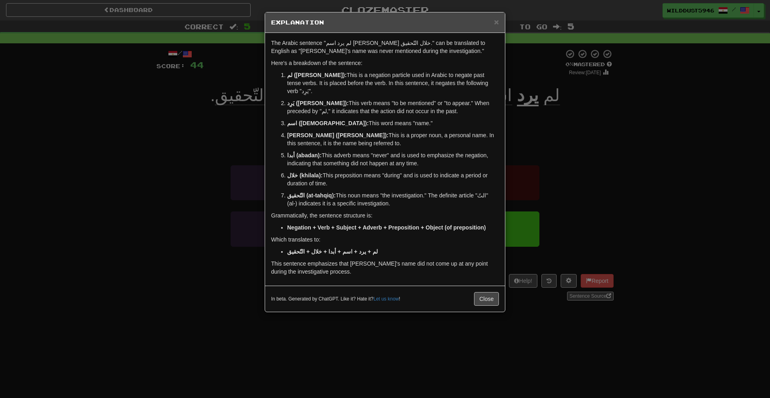
click at [489, 171] on p "خلال (khilala): This preposition means "during" and is used to indicate a perio…" at bounding box center [393, 179] width 212 height 16
click at [520, 172] on div "× Explanation The Arabic sentence "لم يرد اسم سامي أبدا خلال التّحقيق." can be …" at bounding box center [385, 199] width 770 height 398
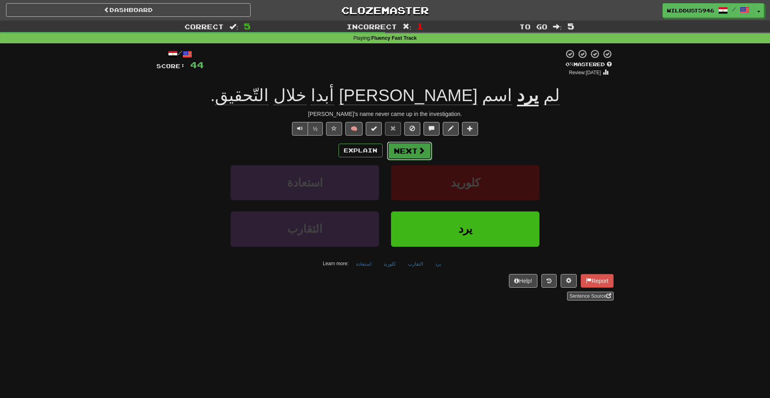
click at [410, 150] on button "Next" at bounding box center [409, 151] width 45 height 18
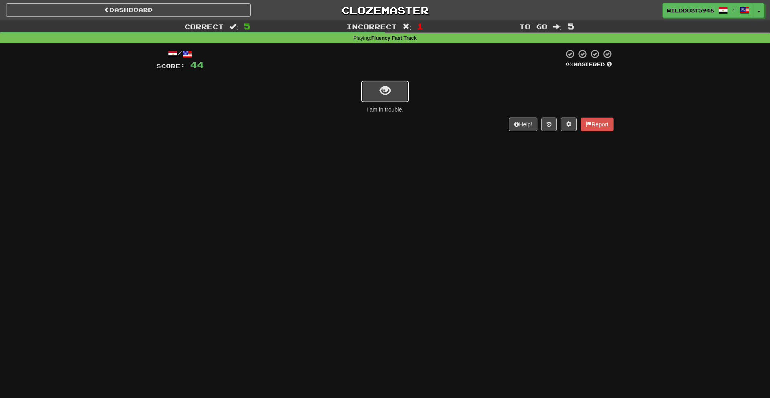
click at [371, 92] on button "show sentence" at bounding box center [385, 92] width 48 height 22
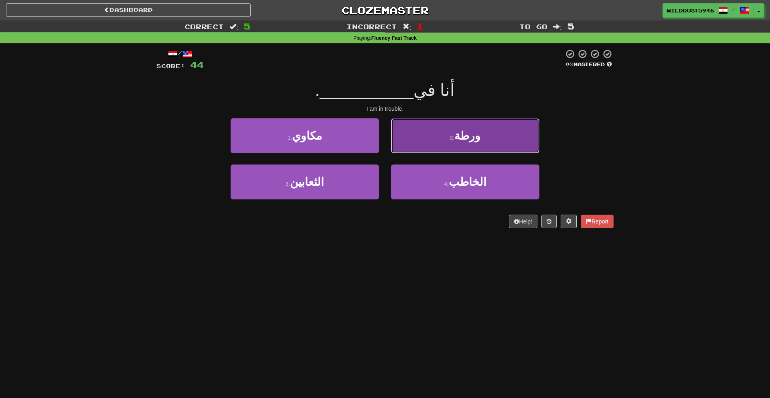
click at [463, 144] on button "2 . ورطة" at bounding box center [465, 135] width 148 height 35
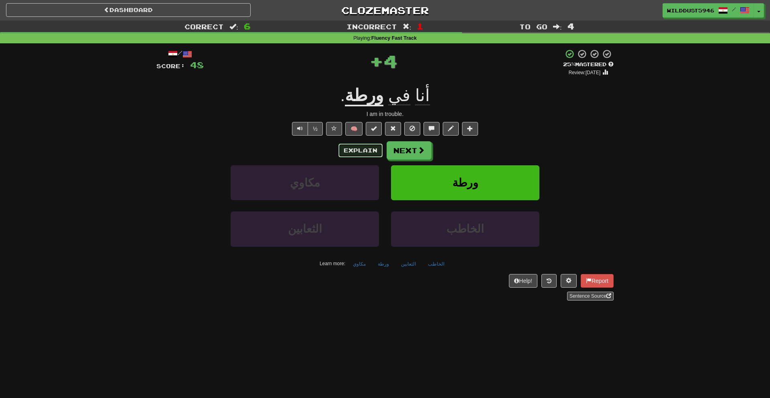
click at [378, 150] on button "Explain" at bounding box center [360, 151] width 44 height 14
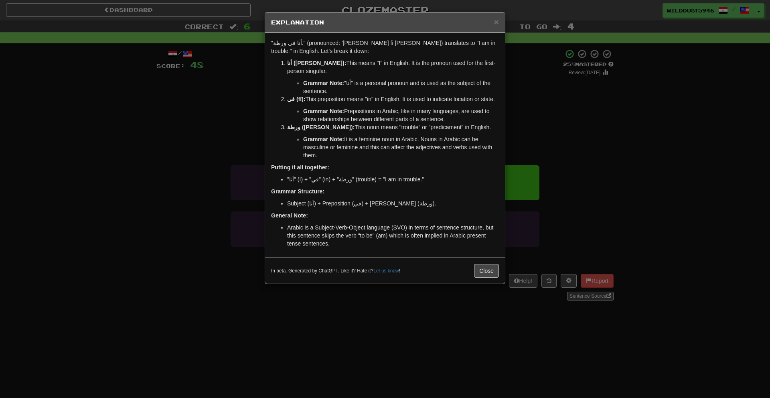
click at [523, 156] on div "× Explanation "أنا في ورطة." (pronounced: 'ana fi warṭa) translates to "I am in…" at bounding box center [385, 199] width 770 height 398
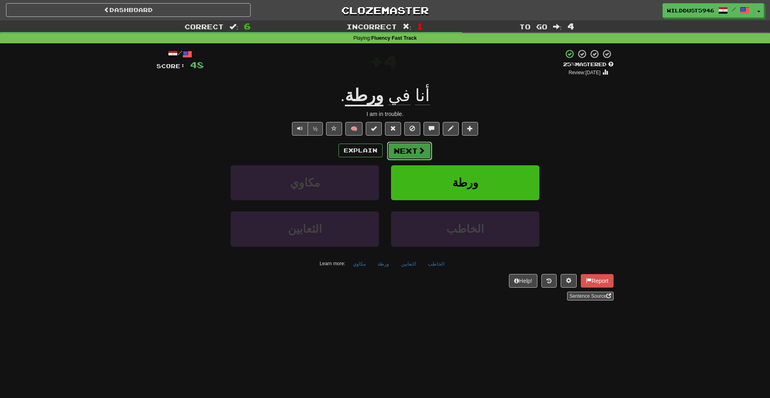
click at [425, 148] on button "Next" at bounding box center [409, 151] width 45 height 18
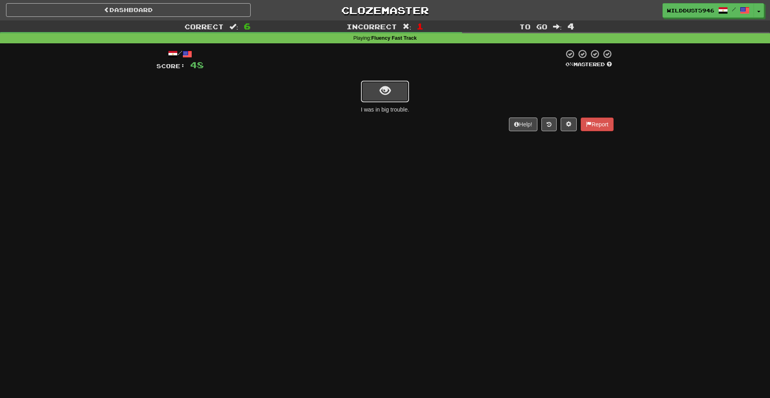
click at [406, 98] on button "show sentence" at bounding box center [385, 92] width 48 height 22
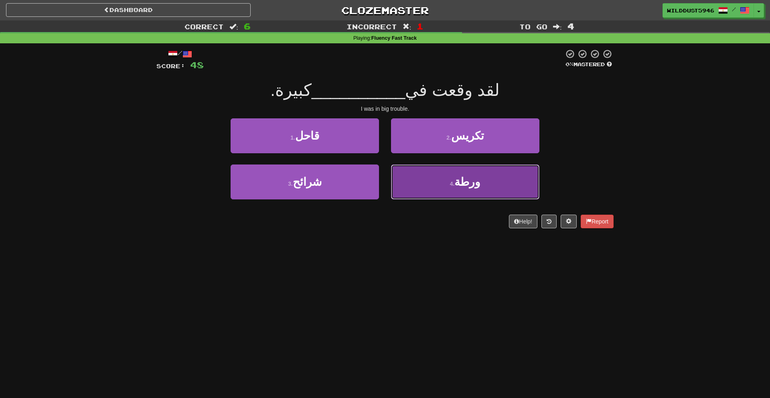
click at [430, 185] on button "4 . ورطة" at bounding box center [465, 181] width 148 height 35
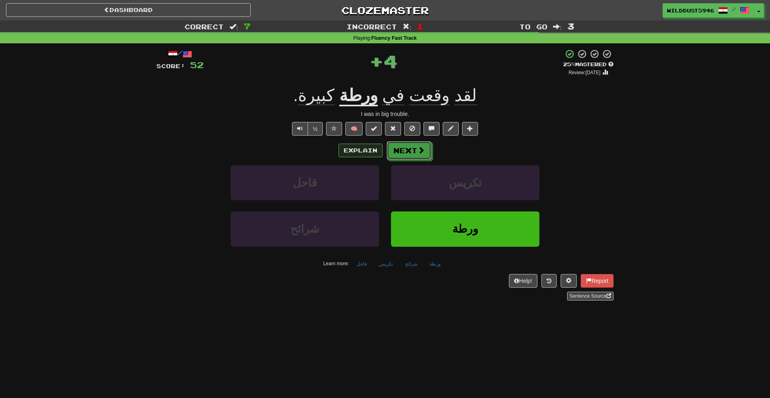
drag, startPoint x: 406, startPoint y: 152, endPoint x: 358, endPoint y: 150, distance: 47.7
click at [358, 150] on div "Explain Next" at bounding box center [384, 150] width 457 height 18
click at [358, 150] on button "Explain" at bounding box center [360, 151] width 44 height 14
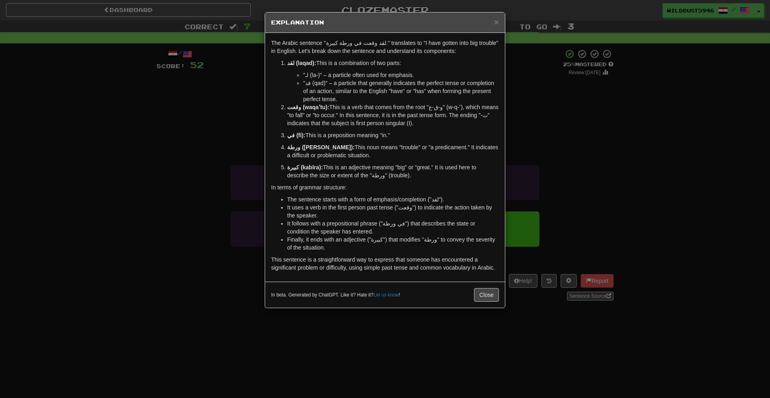
click at [510, 149] on div "× Explanation The Arabic sentence "لقد وقعت في ورطة كبيرة." translates to "I ha…" at bounding box center [385, 199] width 770 height 398
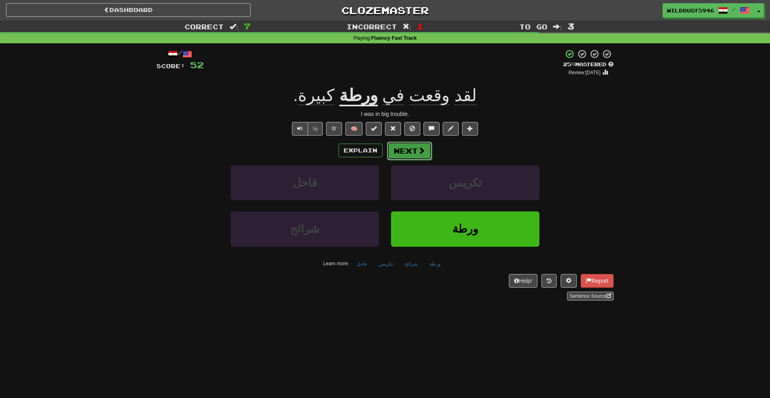
click at [405, 146] on button "Next" at bounding box center [409, 151] width 45 height 18
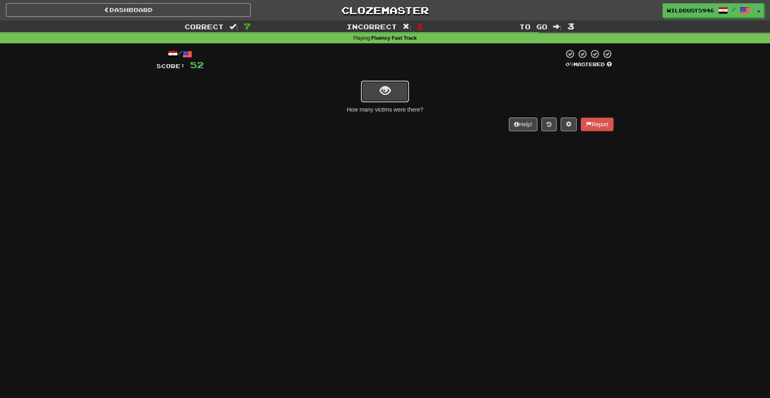
click at [380, 89] on span "show sentence" at bounding box center [385, 90] width 11 height 11
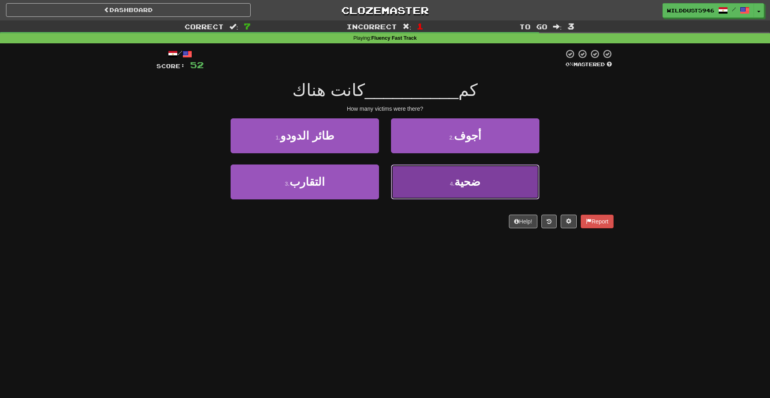
click at [419, 181] on button "4 . ضحية" at bounding box center [465, 181] width 148 height 35
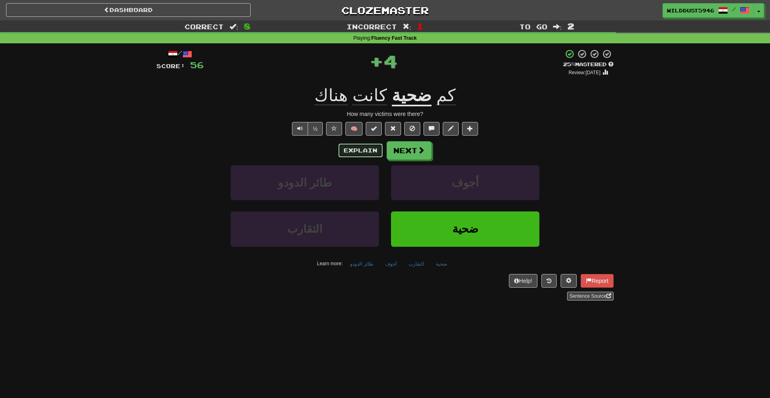
click at [358, 148] on button "Explain" at bounding box center [360, 151] width 44 height 14
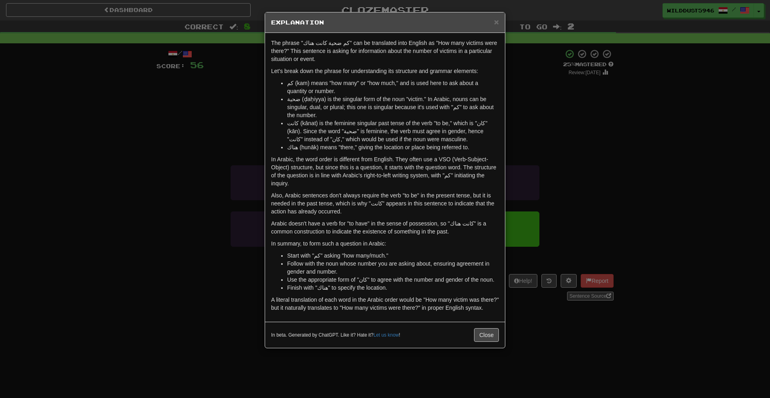
click at [502, 164] on div "The phrase "كم ضحية كانت هناك" can be translated into English as "How many vict…" at bounding box center [385, 177] width 240 height 289
click at [531, 147] on div "× Explanation The phrase "كم ضحية كانت هناك" can be translated into English as …" at bounding box center [385, 199] width 770 height 398
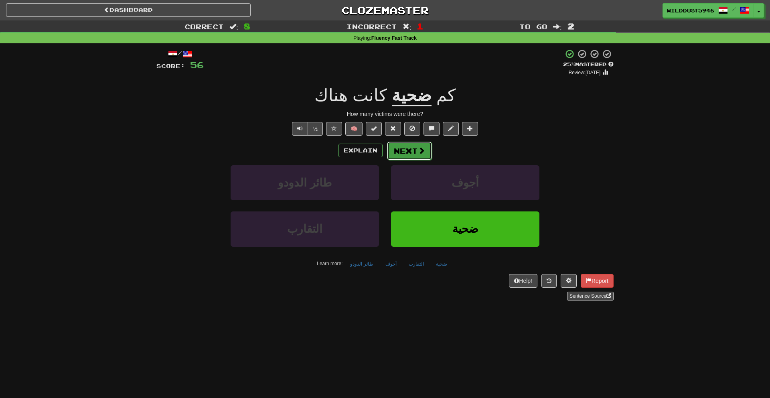
click at [419, 155] on button "Next" at bounding box center [409, 151] width 45 height 18
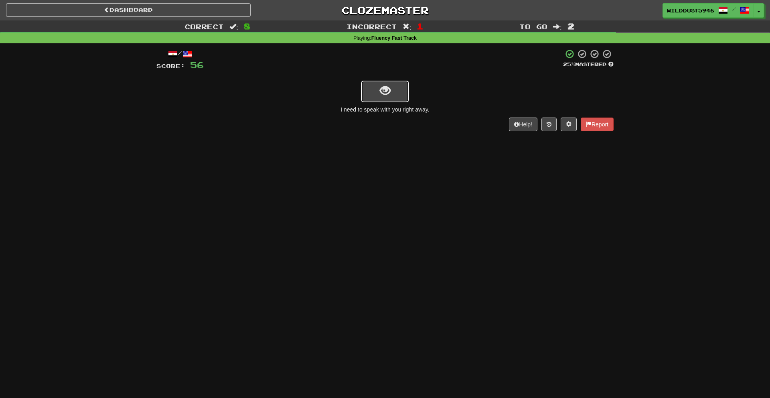
click at [381, 94] on span "show sentence" at bounding box center [385, 90] width 11 height 11
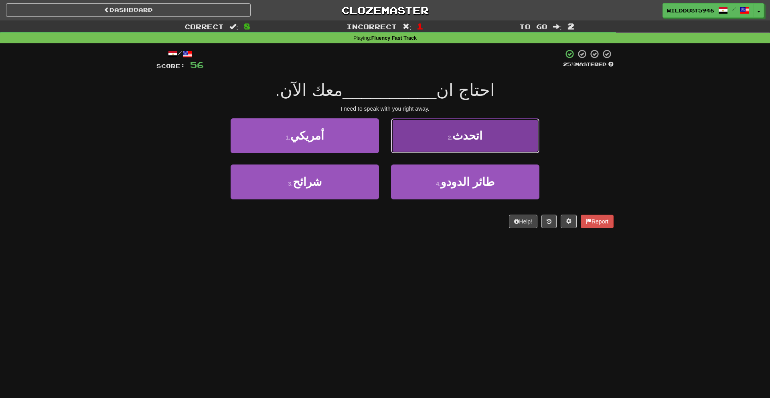
click at [443, 140] on button "2 . اتحدث" at bounding box center [465, 135] width 148 height 35
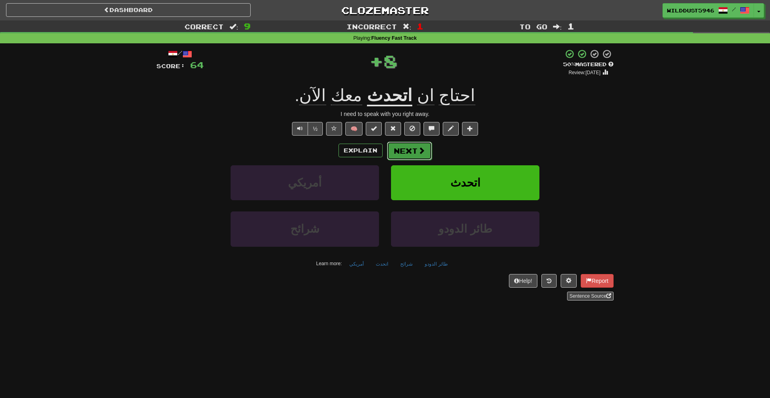
click at [402, 151] on button "Next" at bounding box center [409, 151] width 45 height 18
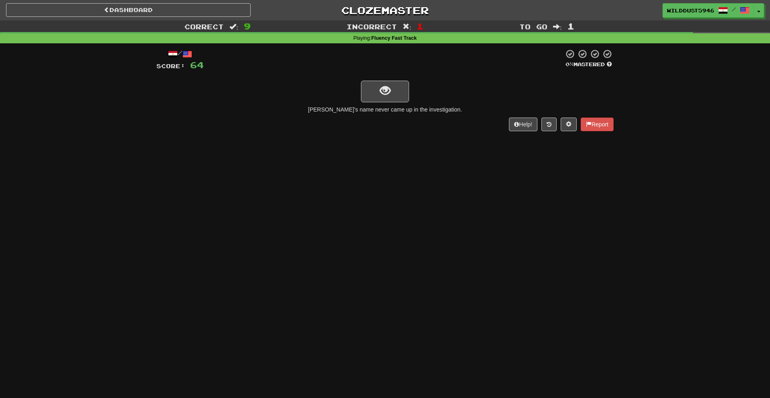
click at [403, 109] on div "Sami's name never came up in the investigation." at bounding box center [384, 109] width 457 height 8
click at [396, 97] on button "show sentence" at bounding box center [385, 92] width 48 height 22
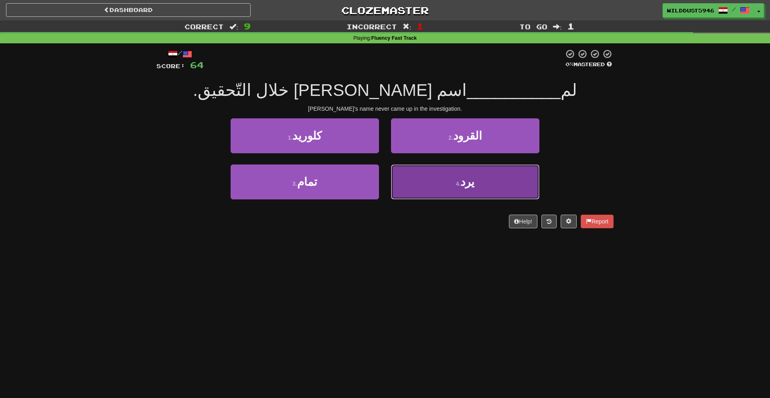
click at [449, 181] on button "4 . يرد" at bounding box center [465, 181] width 148 height 35
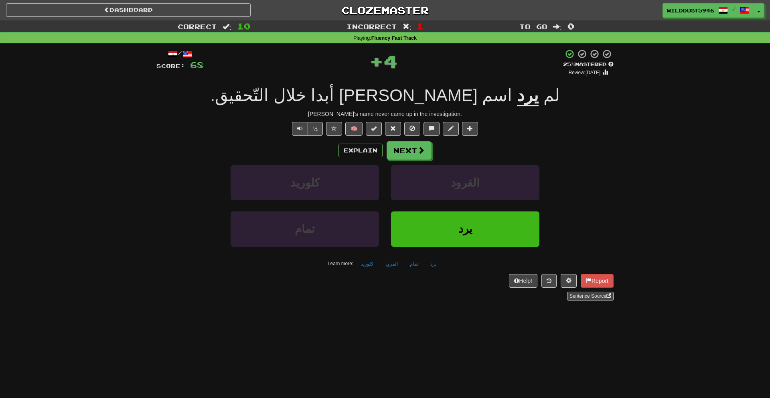
click at [432, 150] on div "Explain Next" at bounding box center [384, 150] width 457 height 18
click at [423, 150] on span at bounding box center [421, 150] width 7 height 7
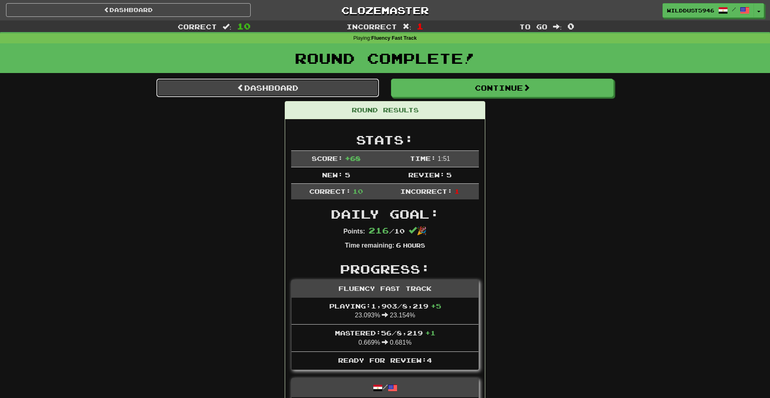
click at [328, 89] on link "Dashboard" at bounding box center [267, 88] width 223 height 18
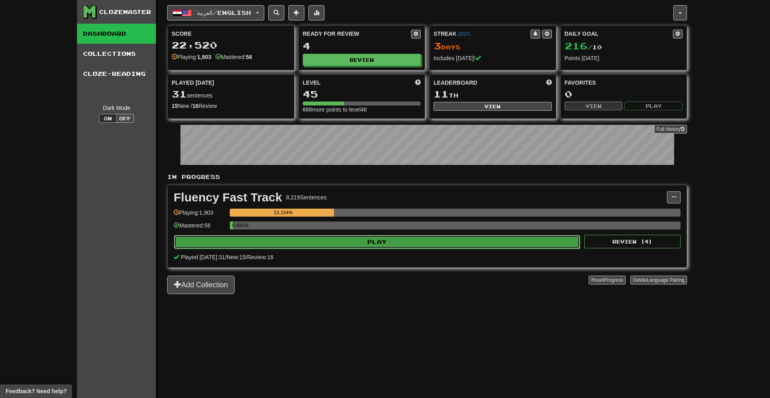
click at [567, 243] on button "Play" at bounding box center [377, 242] width 406 height 14
select select "**"
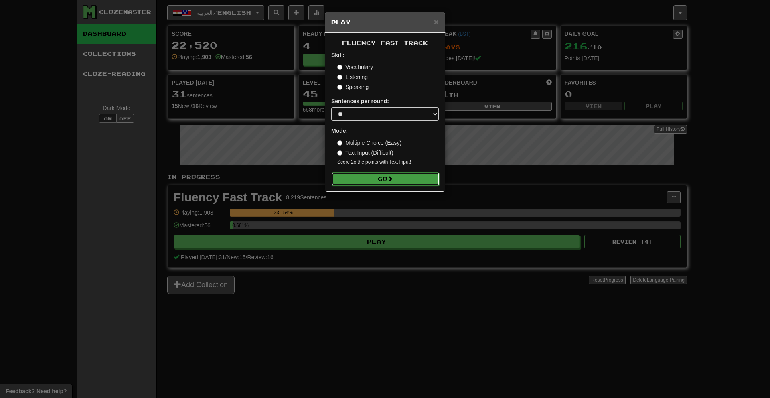
click at [392, 176] on span at bounding box center [390, 179] width 6 height 6
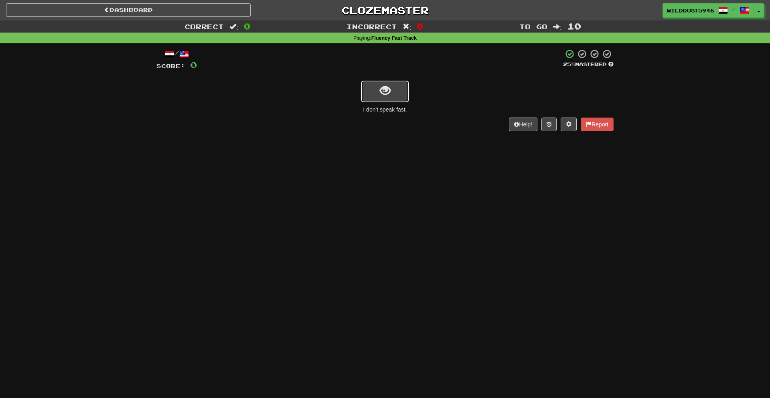
click at [374, 101] on button "show sentence" at bounding box center [385, 92] width 48 height 22
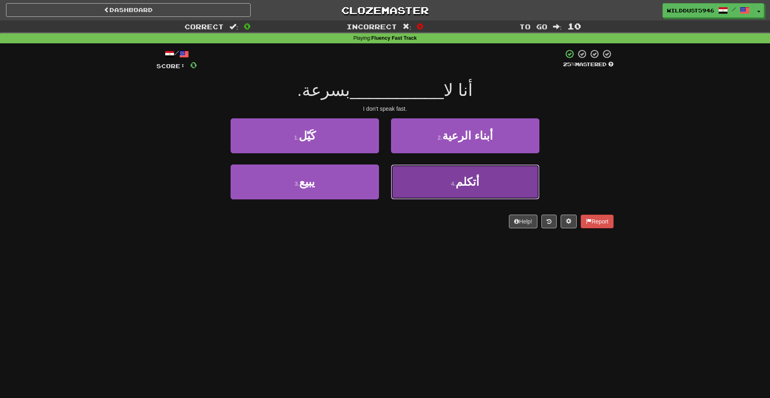
click at [426, 172] on button "4 . أتكلم" at bounding box center [465, 181] width 148 height 35
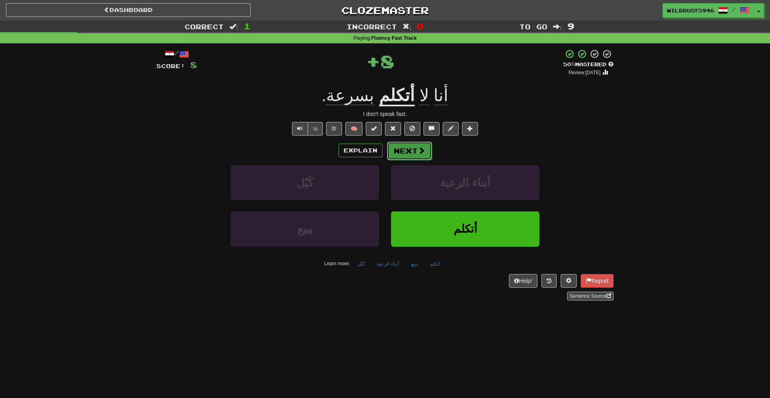
click at [407, 144] on button "Next" at bounding box center [409, 151] width 45 height 18
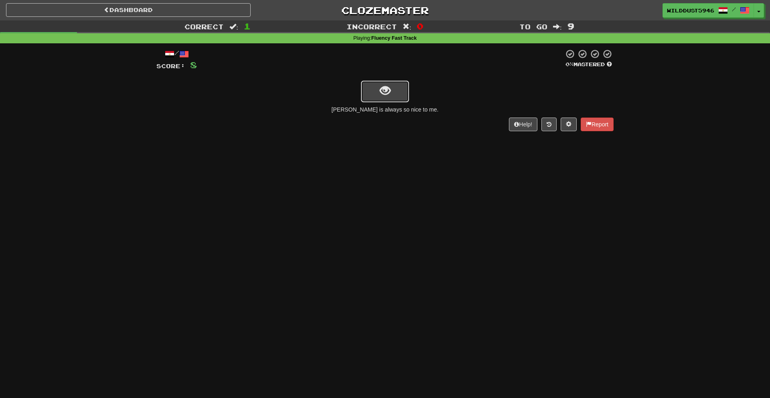
click at [385, 83] on button "show sentence" at bounding box center [385, 92] width 48 height 22
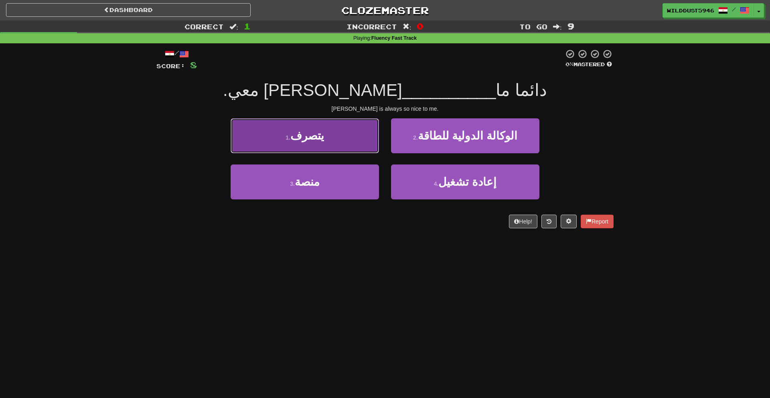
click at [362, 152] on button "1 . يتصرف" at bounding box center [305, 135] width 148 height 35
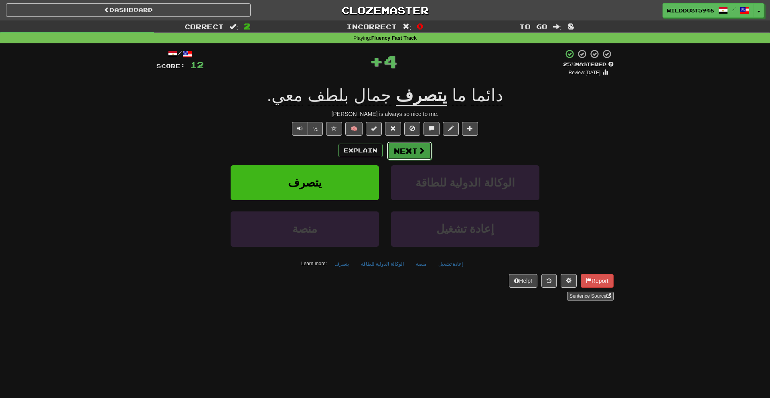
click at [396, 149] on button "Next" at bounding box center [409, 151] width 45 height 18
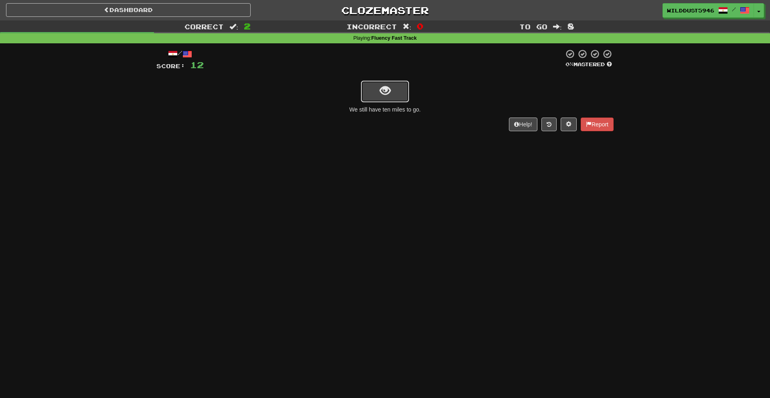
click at [401, 96] on button "show sentence" at bounding box center [385, 92] width 48 height 22
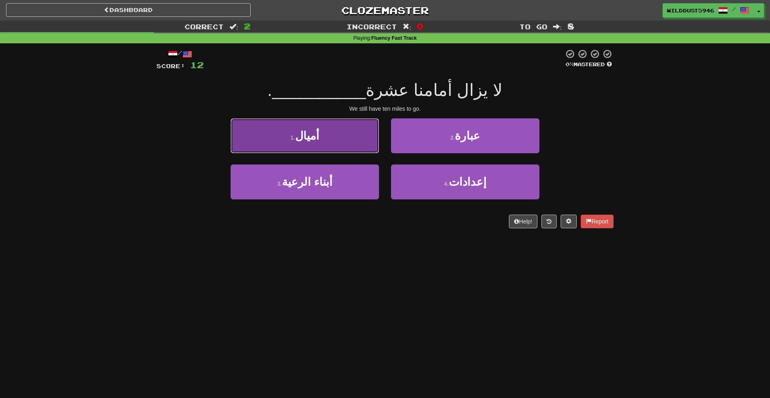
click at [354, 142] on button "1 . أميال" at bounding box center [305, 135] width 148 height 35
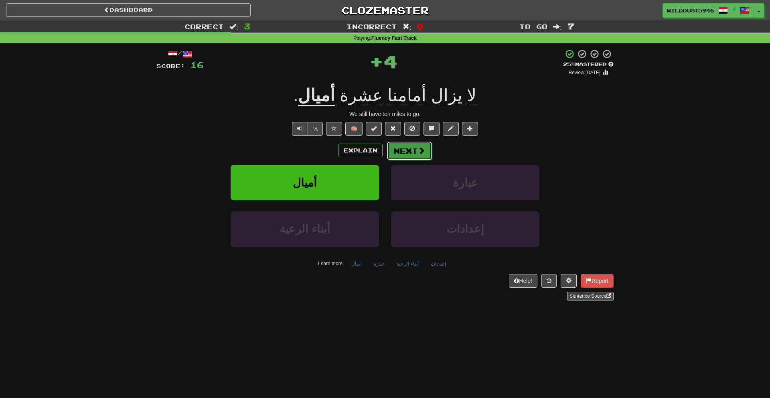
click at [409, 144] on button "Next" at bounding box center [409, 151] width 45 height 18
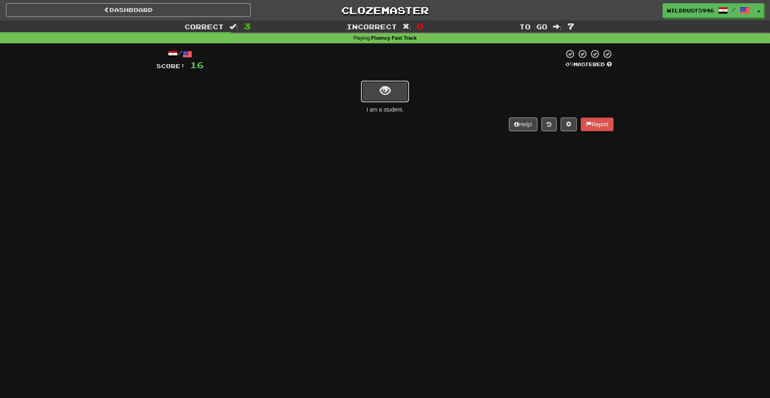
click at [380, 92] on span "show sentence" at bounding box center [385, 90] width 11 height 11
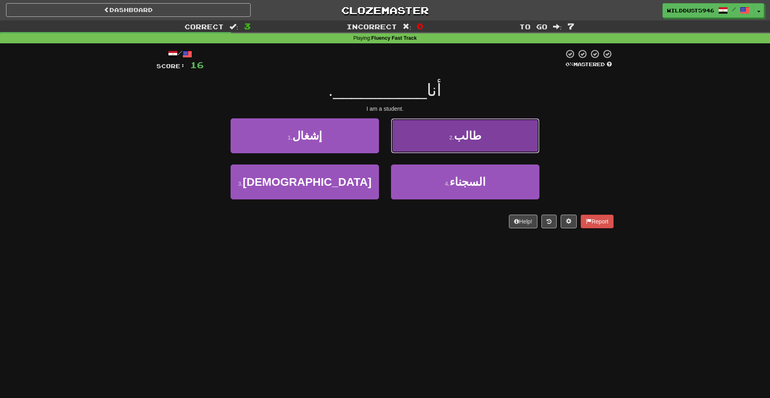
click at [453, 137] on small "2 ." at bounding box center [451, 137] width 5 height 6
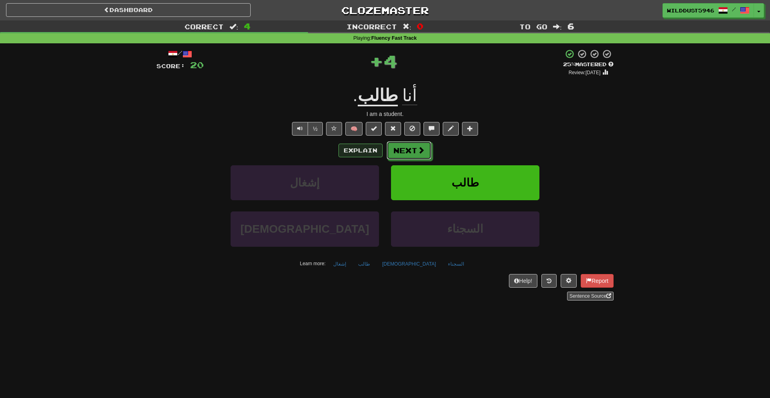
drag, startPoint x: 412, startPoint y: 149, endPoint x: 364, endPoint y: 152, distance: 48.2
click at [364, 152] on div "Explain Next" at bounding box center [384, 150] width 457 height 18
click at [364, 152] on button "Explain" at bounding box center [360, 151] width 44 height 14
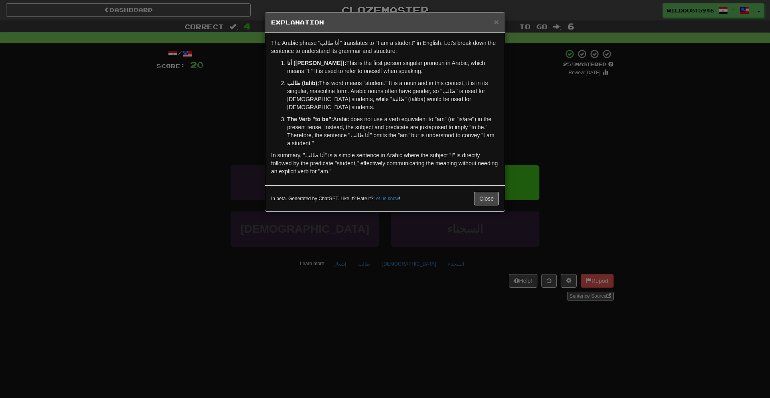
click at [533, 140] on div "× Explanation The Arabic phrase "أنا طالب" translates to "I am a student" in En…" at bounding box center [385, 199] width 770 height 398
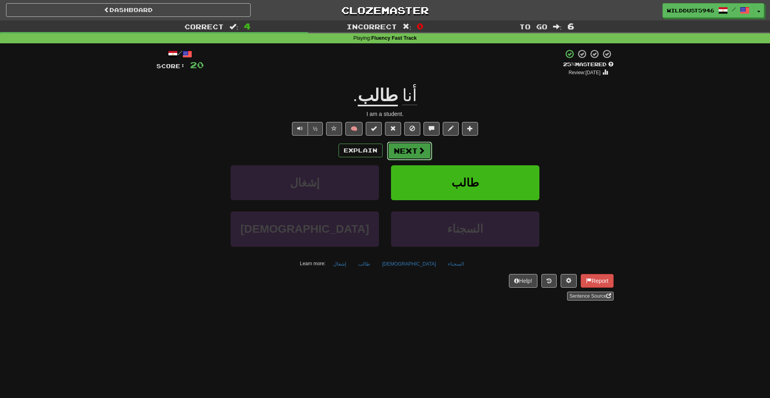
click at [394, 150] on button "Next" at bounding box center [409, 151] width 45 height 18
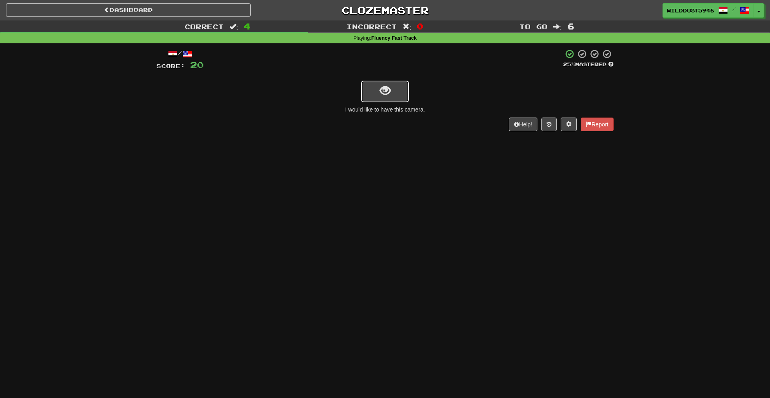
click at [387, 99] on button "show sentence" at bounding box center [385, 92] width 48 height 22
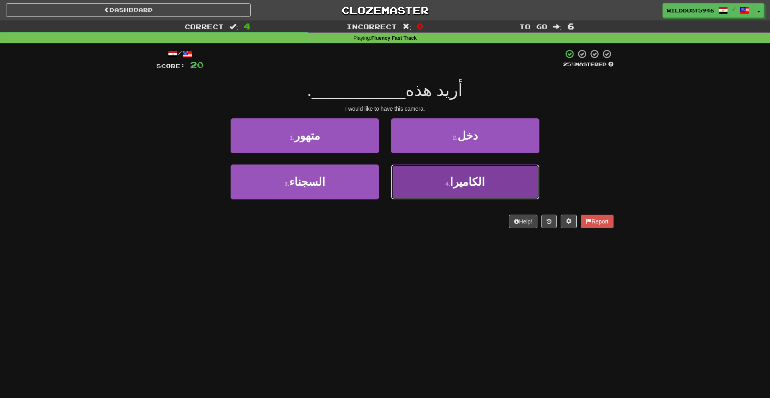
click at [423, 175] on button "4 . الكاميرا" at bounding box center [465, 181] width 148 height 35
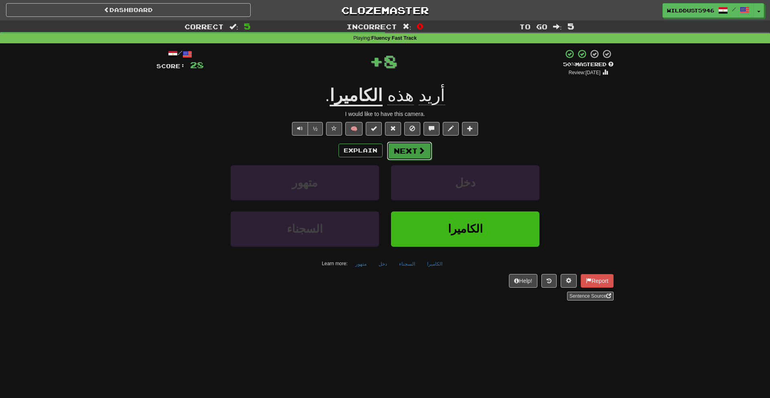
click at [414, 148] on button "Next" at bounding box center [409, 151] width 45 height 18
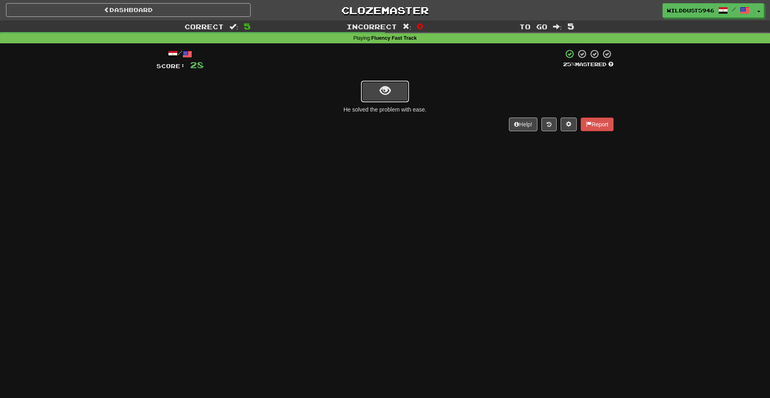
click at [385, 95] on span "show sentence" at bounding box center [385, 90] width 11 height 11
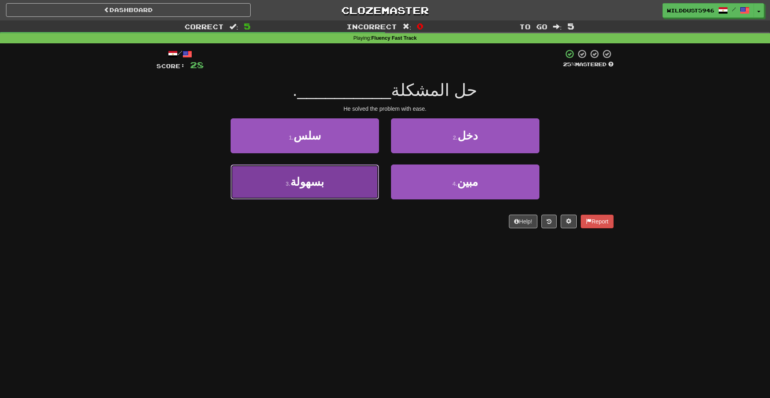
click at [348, 175] on button "3 . بسهولة" at bounding box center [305, 181] width 148 height 35
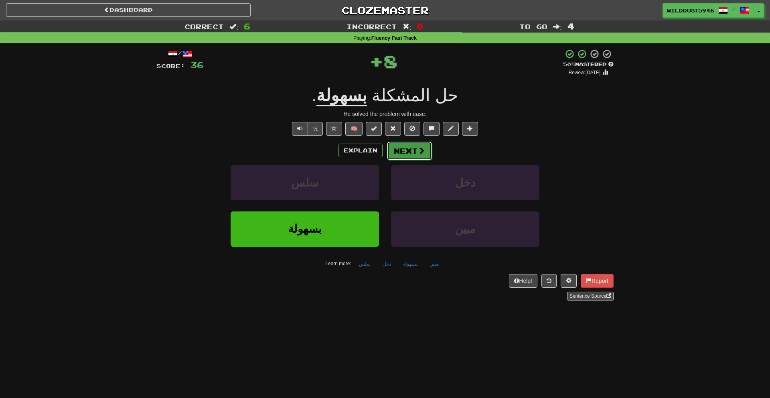
click at [401, 151] on button "Next" at bounding box center [409, 151] width 45 height 18
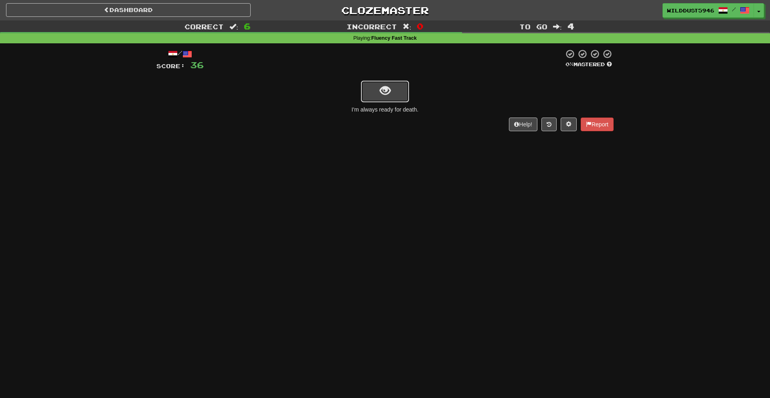
click at [383, 93] on span "show sentence" at bounding box center [385, 90] width 11 height 11
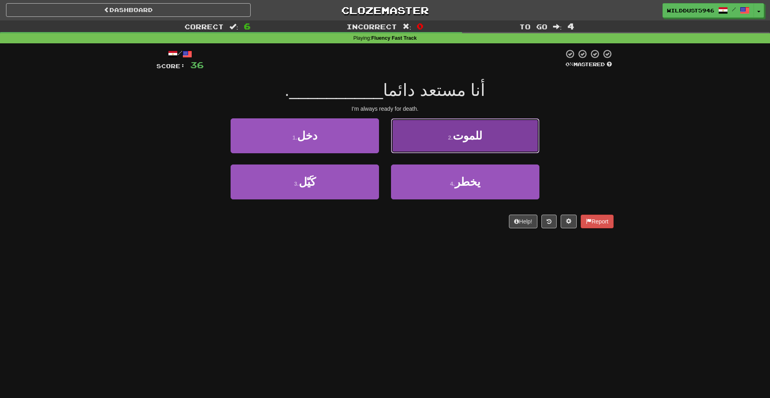
click at [413, 150] on button "2 . للموت" at bounding box center [465, 135] width 148 height 35
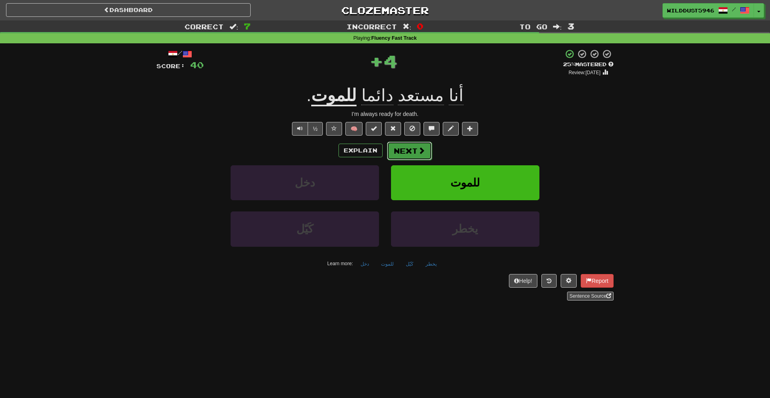
click at [403, 150] on button "Next" at bounding box center [409, 151] width 45 height 18
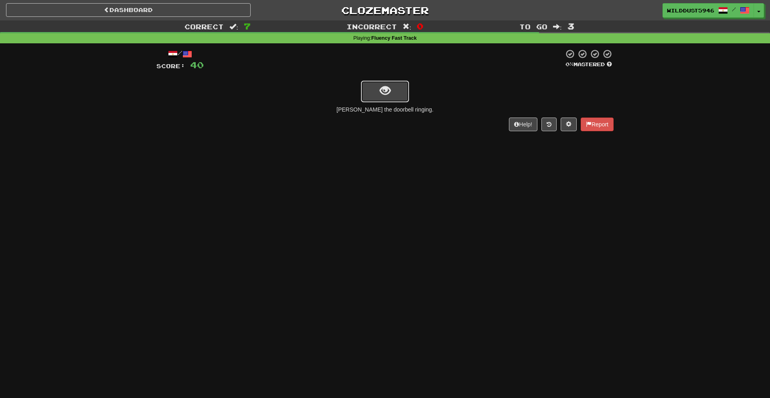
click at [383, 89] on span "show sentence" at bounding box center [385, 90] width 11 height 11
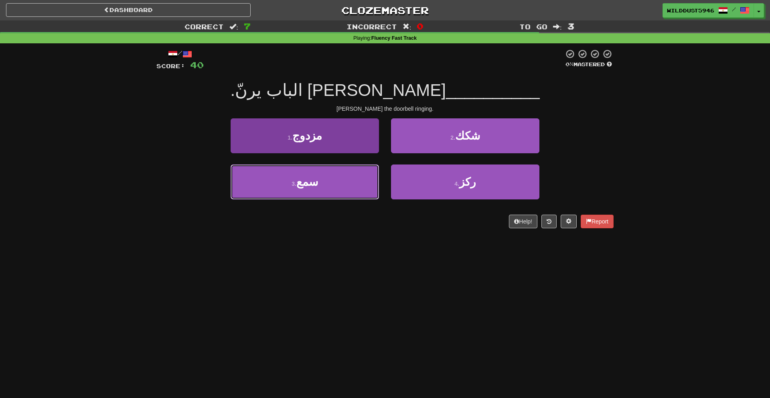
click at [344, 182] on button "3 . سمع" at bounding box center [305, 181] width 148 height 35
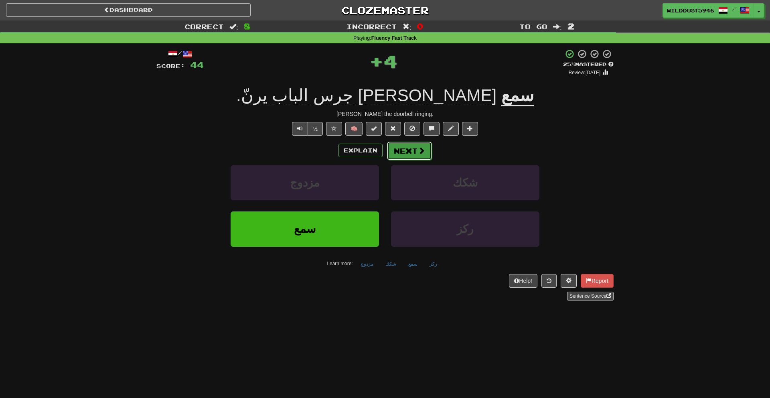
click at [411, 145] on button "Next" at bounding box center [409, 151] width 45 height 18
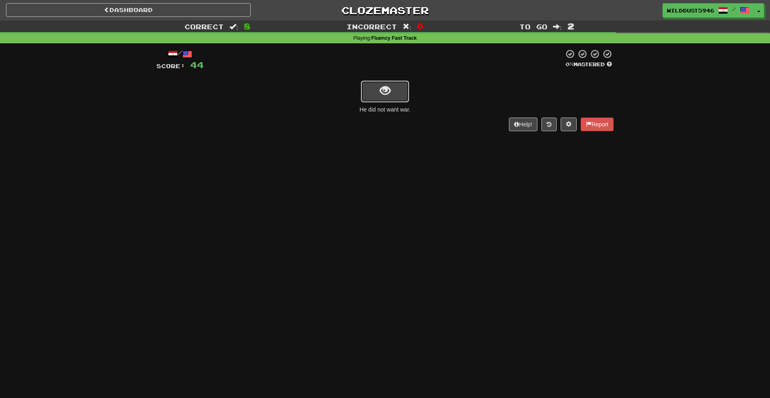
click at [392, 99] on button "show sentence" at bounding box center [385, 92] width 48 height 22
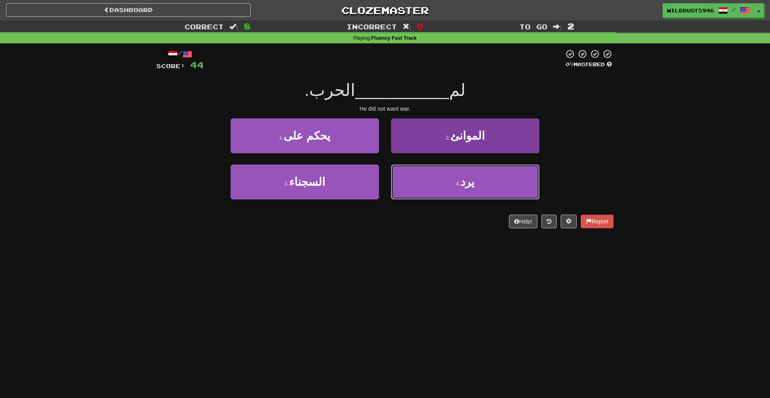
click at [415, 170] on button "4 . يرد" at bounding box center [465, 181] width 148 height 35
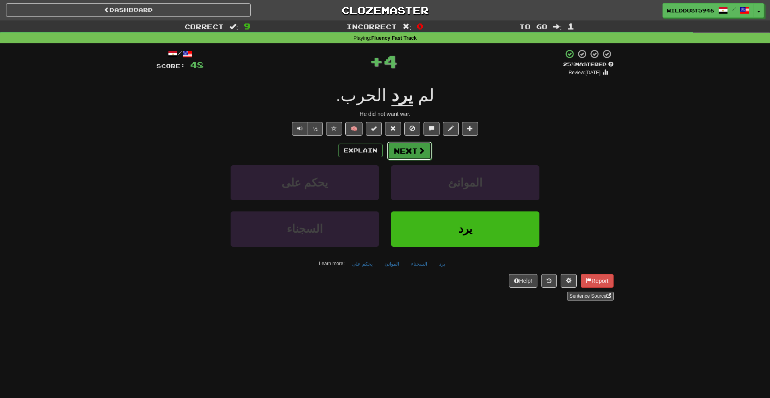
click at [414, 148] on button "Next" at bounding box center [409, 151] width 45 height 18
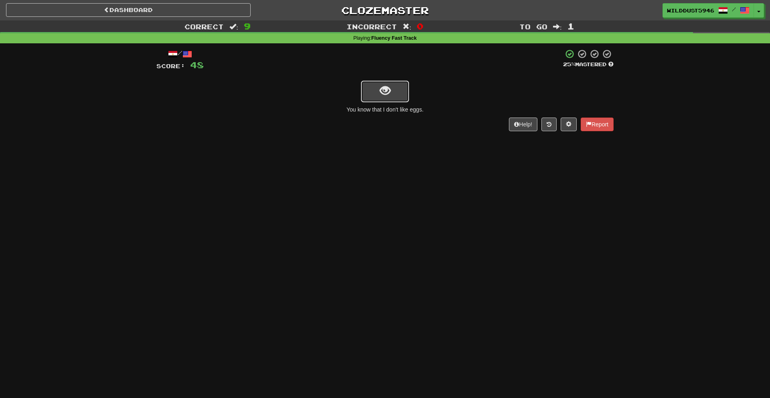
click at [392, 98] on button "show sentence" at bounding box center [385, 92] width 48 height 22
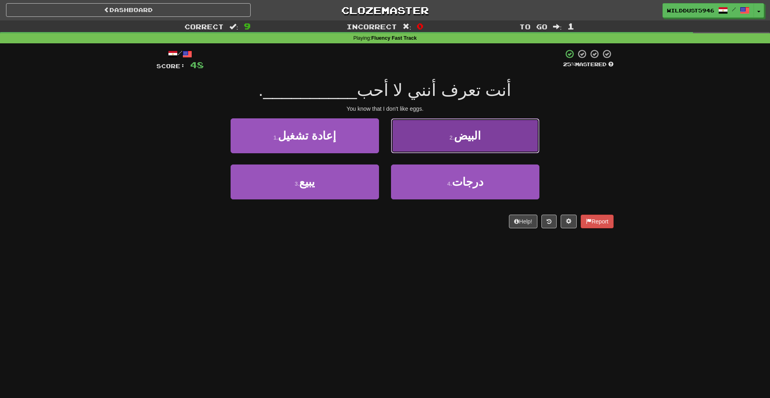
click at [444, 124] on button "2 . البيض" at bounding box center [465, 135] width 148 height 35
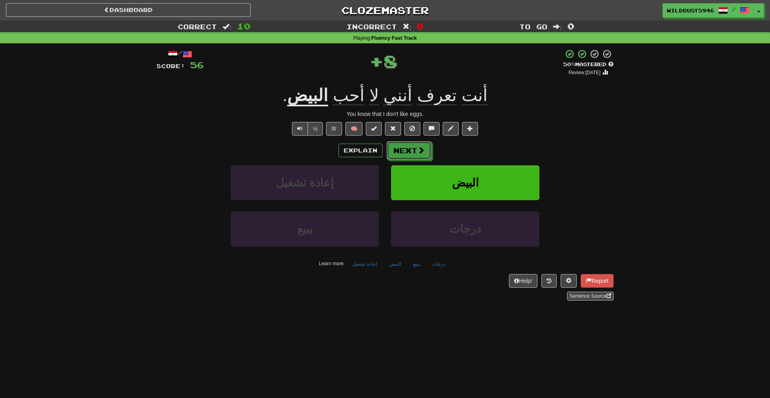
click at [395, 148] on button "Next" at bounding box center [409, 150] width 45 height 18
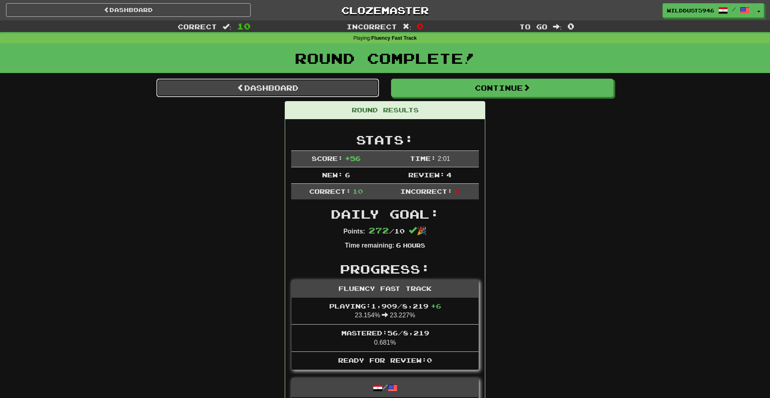
click at [362, 95] on link "Dashboard" at bounding box center [267, 88] width 223 height 18
